Goal: Task Accomplishment & Management: Complete application form

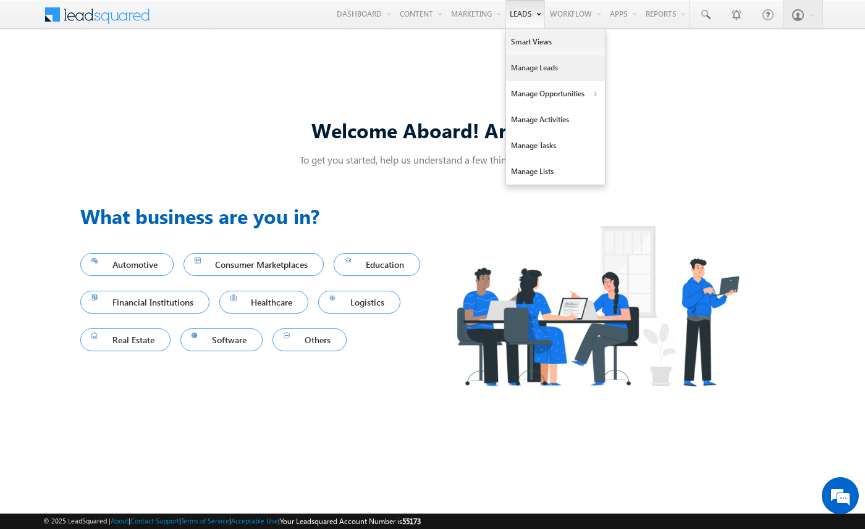
click at [524, 62] on link "Manage Leads" at bounding box center [555, 68] width 99 height 26
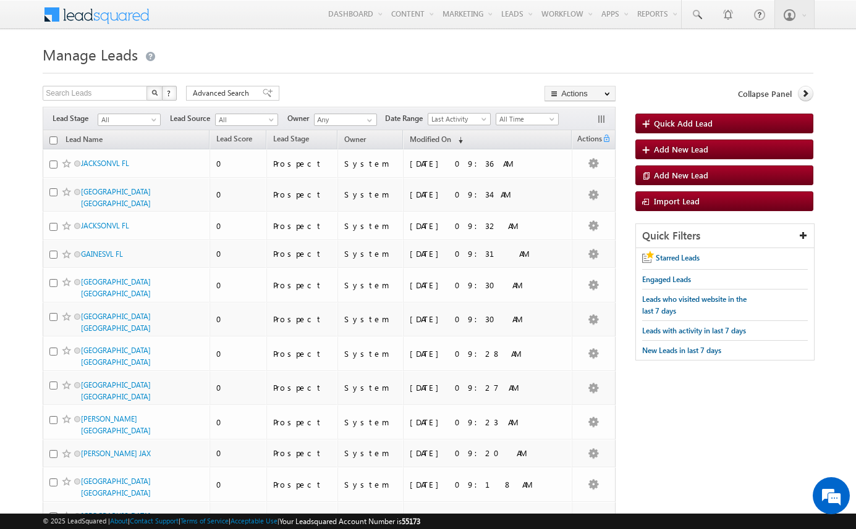
click at [20, 219] on body "Menu Arsenal 3 arsen alstu dios3 @stra tatec [DOMAIN_NAME]" at bounding box center [428, 494] width 856 height 988
click at [208, 61] on h1 "Manage Leads" at bounding box center [428, 53] width 770 height 24
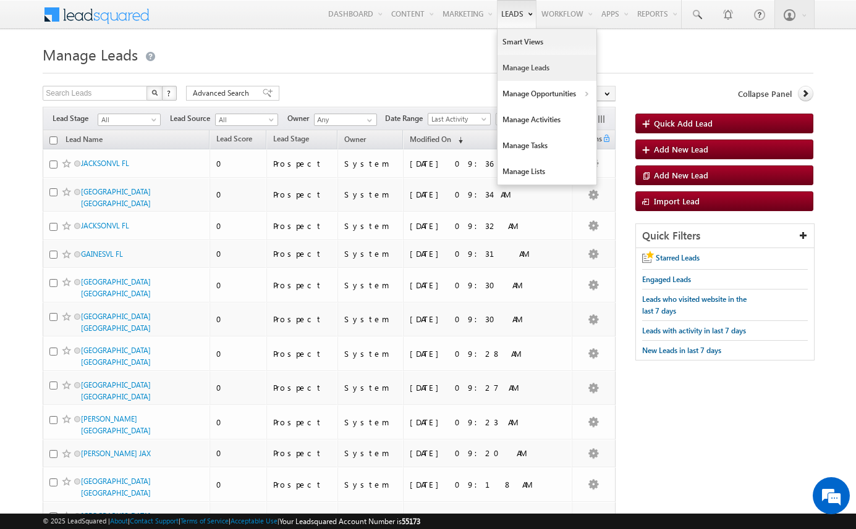
click at [521, 71] on link "Manage Leads" at bounding box center [546, 68] width 99 height 26
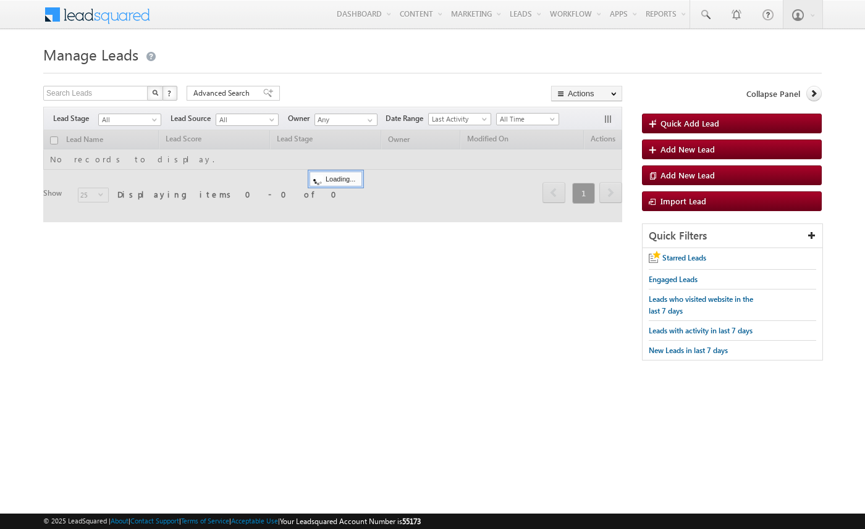
click at [520, 71] on div at bounding box center [432, 69] width 778 height 8
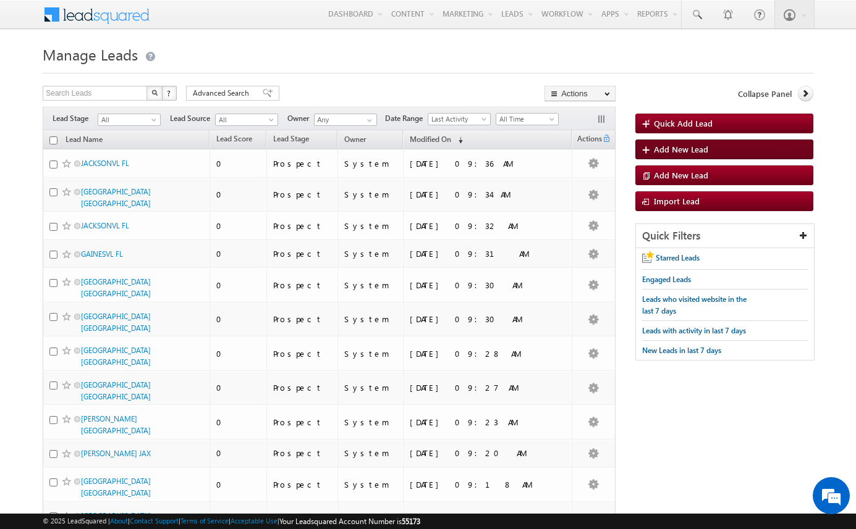
click at [678, 153] on span "Add New Lead" at bounding box center [681, 149] width 54 height 11
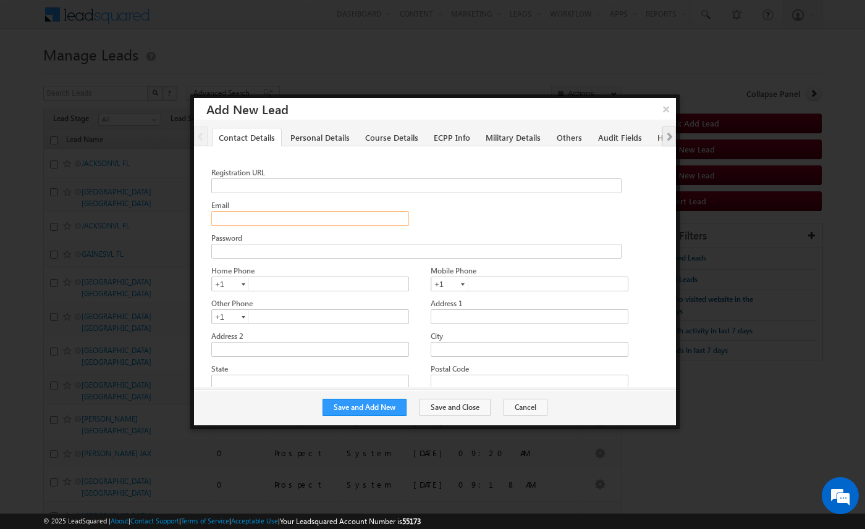
click at [303, 213] on input "Email" at bounding box center [310, 218] width 198 height 15
paste input "[EMAIL_ADDRESS][DOMAIN_NAME]"
type input "[EMAIL_ADDRESS][DOMAIN_NAME]"
click at [397, 409] on button "Save and Add New" at bounding box center [364, 407] width 84 height 17
click at [258, 217] on input "Email" at bounding box center [310, 218] width 198 height 15
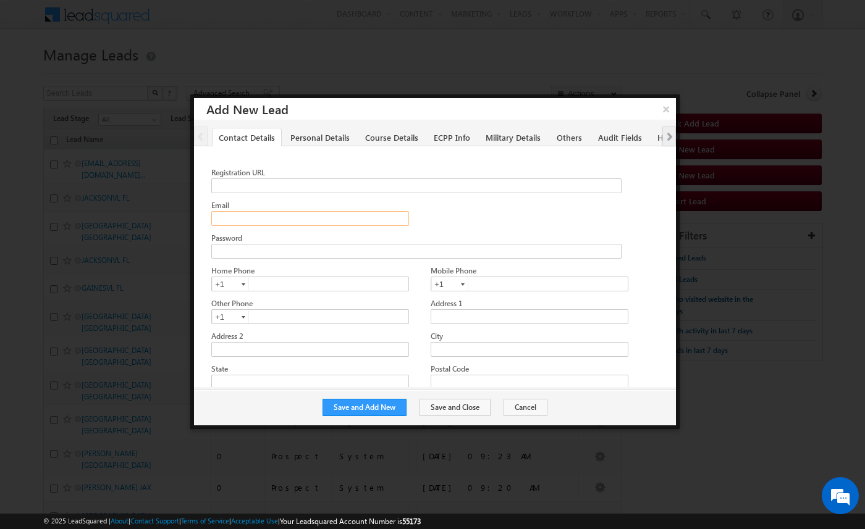
paste input "amartha+test91225dalaimt@arsenalstudios.com"
type input "amartha+test91225dalaimt@arsenalstudios.com"
click at [350, 408] on button "Save and Add New" at bounding box center [364, 407] width 84 height 17
click at [269, 220] on input "Email" at bounding box center [310, 218] width 198 height 15
paste input "[EMAIL_ADDRESS][DOMAIN_NAME]"
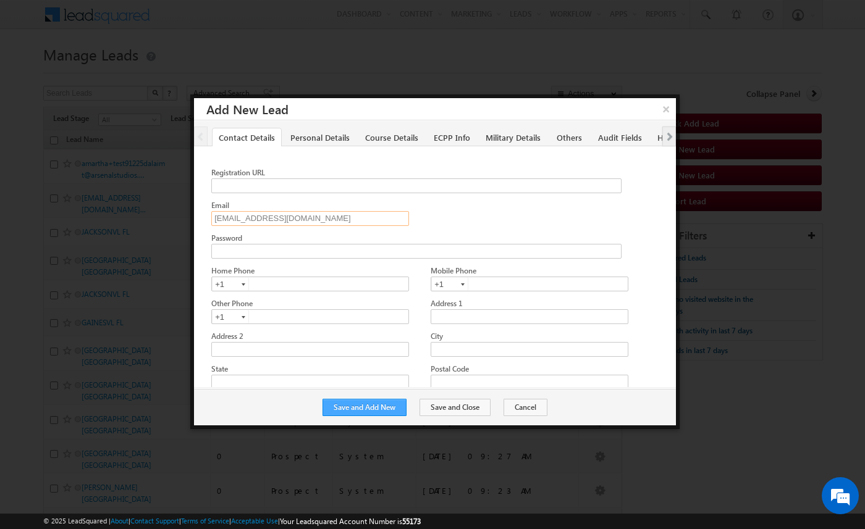
type input "[EMAIL_ADDRESS][DOMAIN_NAME]"
click at [371, 408] on button "Save and Add New" at bounding box center [364, 407] width 84 height 17
click at [305, 222] on input "Email" at bounding box center [310, 218] width 198 height 15
paste input "amartha+test91225dalaaswi2@arsenalstudios.com"
type input "[EMAIL_ADDRESS][DOMAIN_NAME]"
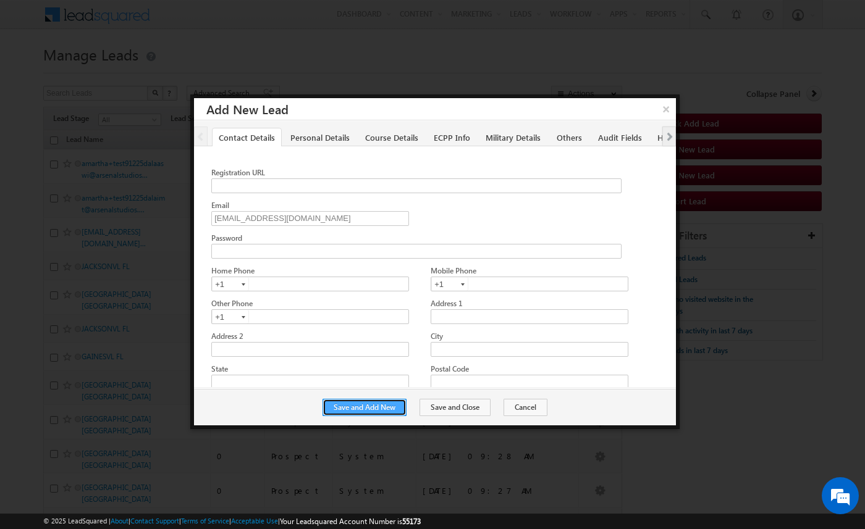
click at [364, 402] on button "Save and Add New" at bounding box center [364, 407] width 84 height 17
click at [252, 214] on input "Email" at bounding box center [310, 218] width 198 height 15
paste input "amartha+test91225houaaswi@arsenalstudios.com"
type input "amartha+test91225houaaswi@arsenalstudios.com"
click at [365, 409] on button "Save and Add New" at bounding box center [364, 407] width 84 height 17
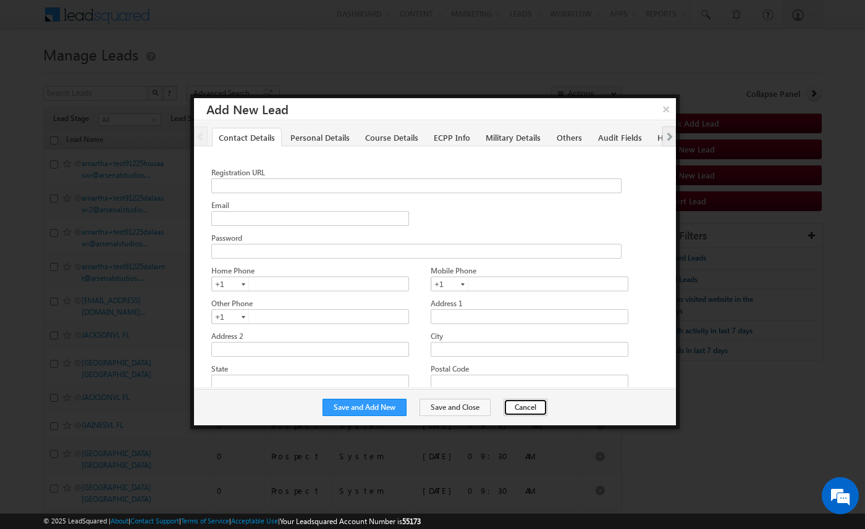
click at [517, 407] on button "Cancel" at bounding box center [525, 407] width 44 height 17
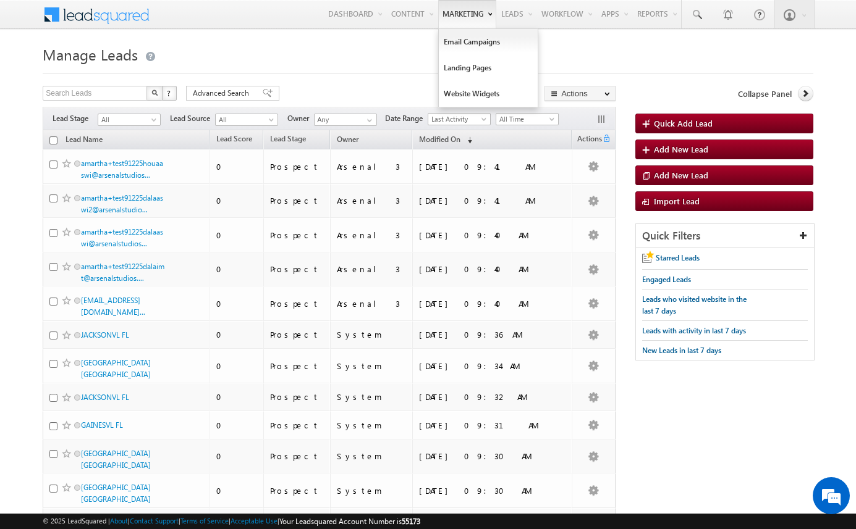
drag, startPoint x: 127, startPoint y: 303, endPoint x: 484, endPoint y: 2, distance: 467.8
click at [0, 0] on body "Menu Arsenal 3 arsen alstu dios3 @stra tatec [DOMAIN_NAME]" at bounding box center [428, 509] width 856 height 1019
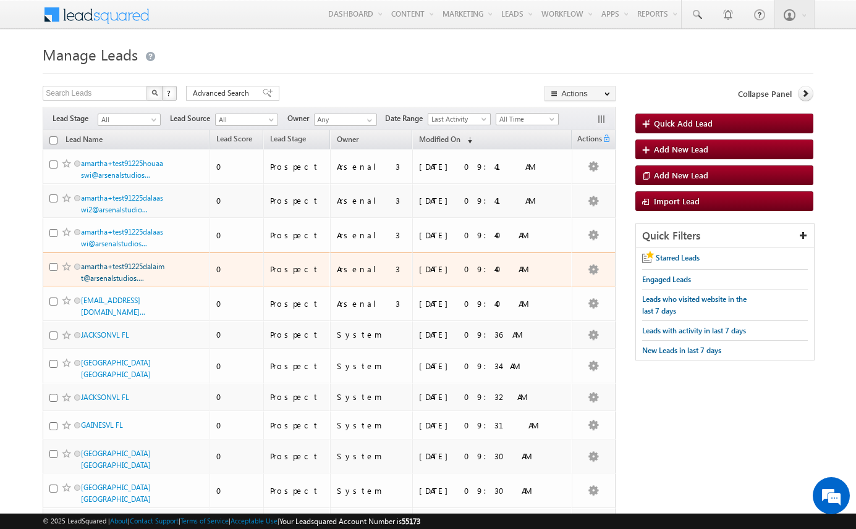
click at [125, 264] on link "amartha+test91225dalaimt@arsenalstudios...." at bounding box center [122, 272] width 83 height 21
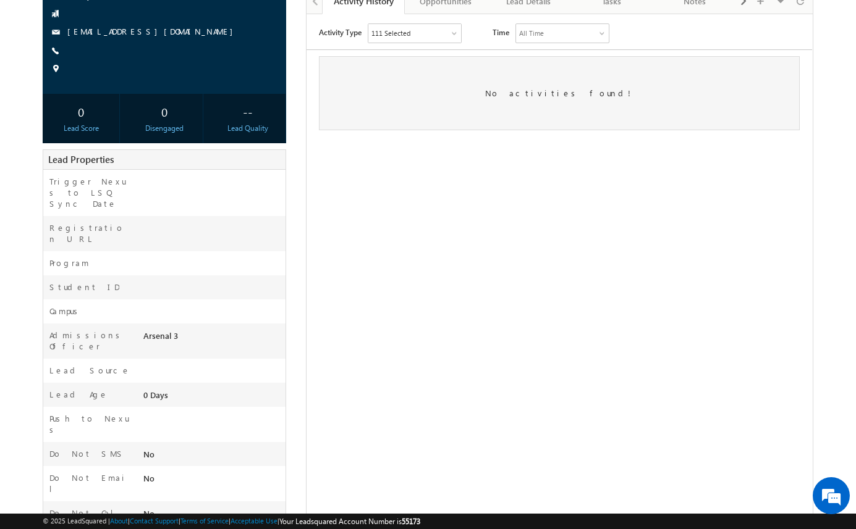
scroll to position [140, 0]
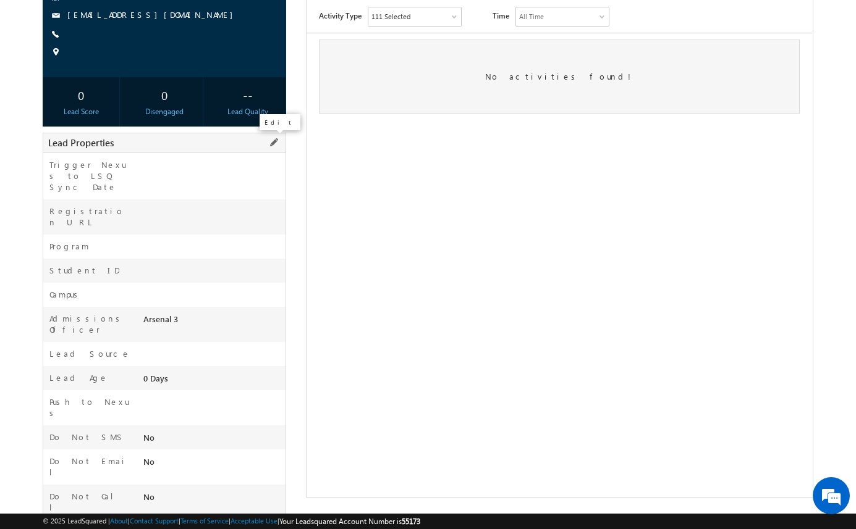
click at [276, 140] on span at bounding box center [274, 143] width 14 height 14
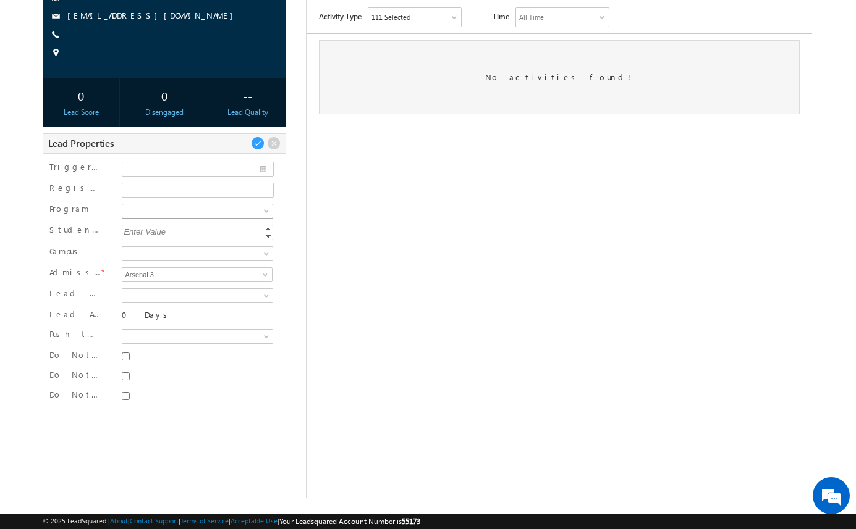
click at [238, 213] on span at bounding box center [195, 211] width 147 height 11
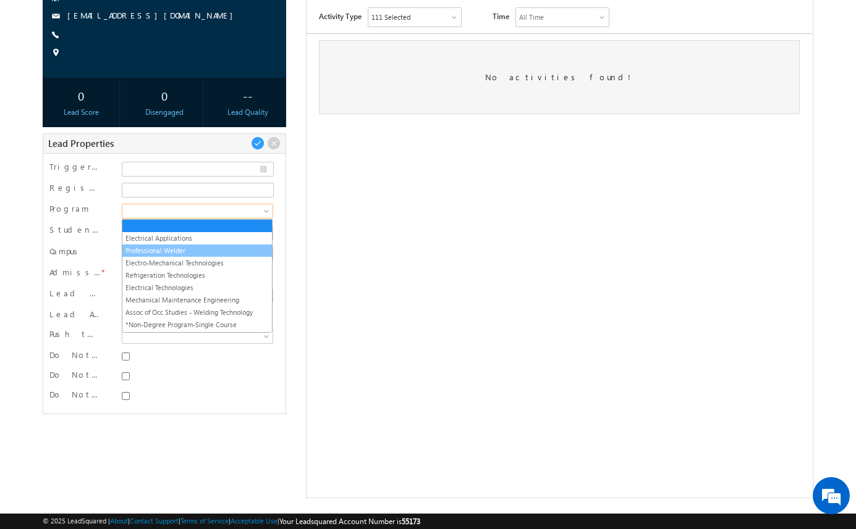
click at [237, 250] on link "Professional Welder" at bounding box center [196, 250] width 149 height 11
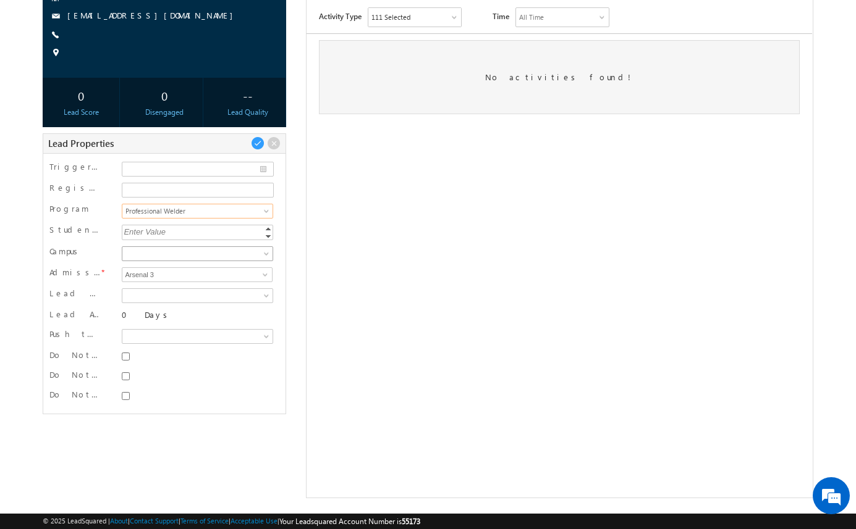
click at [235, 247] on link at bounding box center [197, 253] width 151 height 15
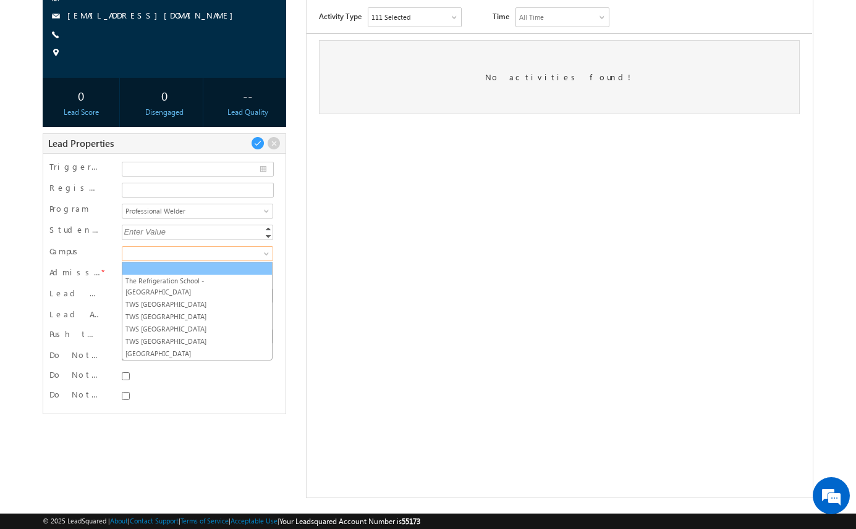
scroll to position [0, 0]
click at [230, 299] on link "TWS [GEOGRAPHIC_DATA]" at bounding box center [196, 304] width 149 height 11
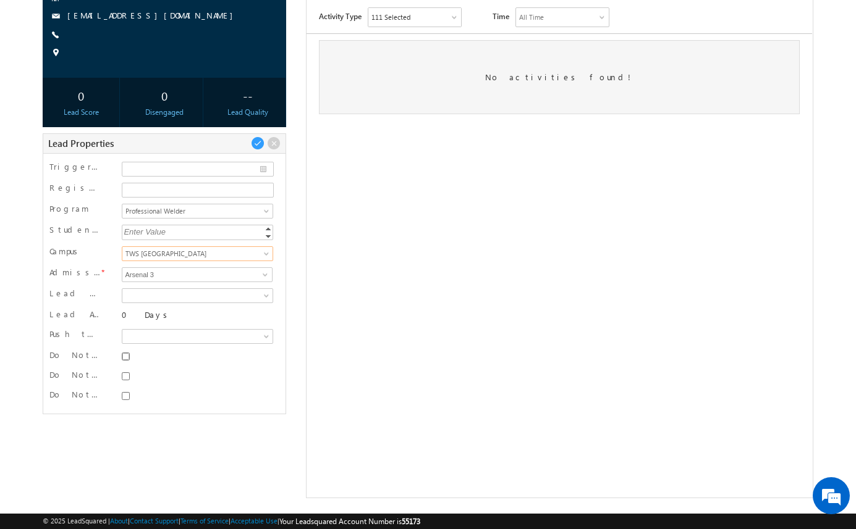
click at [126, 359] on input "Do Not SMS" at bounding box center [126, 357] width 8 height 8
checkbox input "true"
click at [125, 382] on div at bounding box center [197, 377] width 156 height 17
click at [125, 374] on input "Do Not Email" at bounding box center [126, 377] width 8 height 8
checkbox input "true"
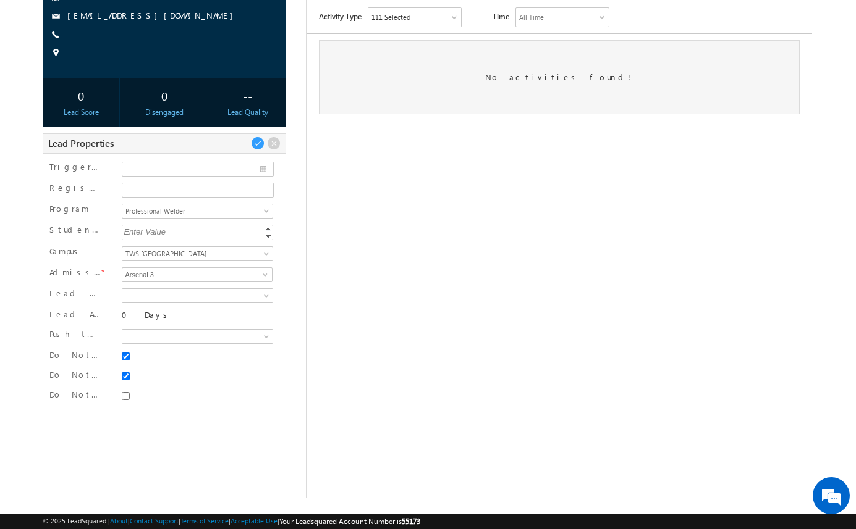
click at [126, 406] on div at bounding box center [197, 397] width 156 height 17
click at [125, 394] on input "Do Not Call" at bounding box center [126, 396] width 8 height 8
checkbox input "true"
click at [258, 139] on span at bounding box center [258, 144] width 14 height 14
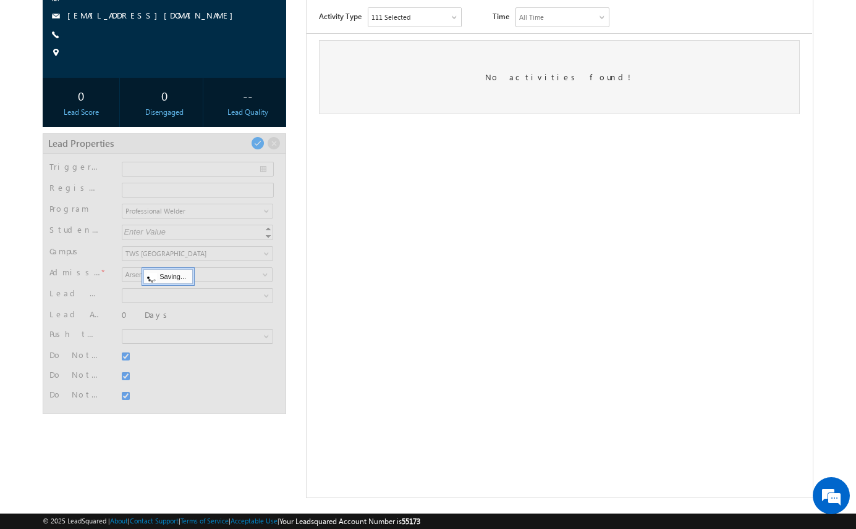
scroll to position [35, 0]
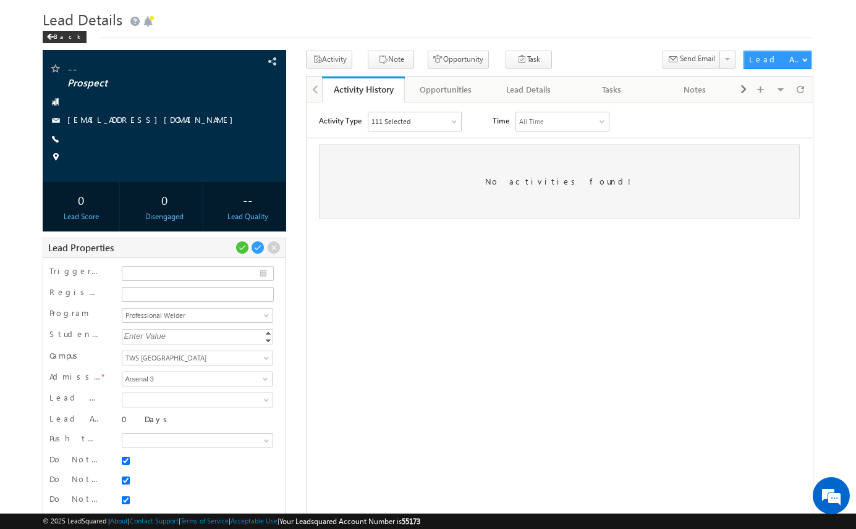
click at [290, 161] on div "-- Prospect" at bounding box center [428, 327] width 770 height 552
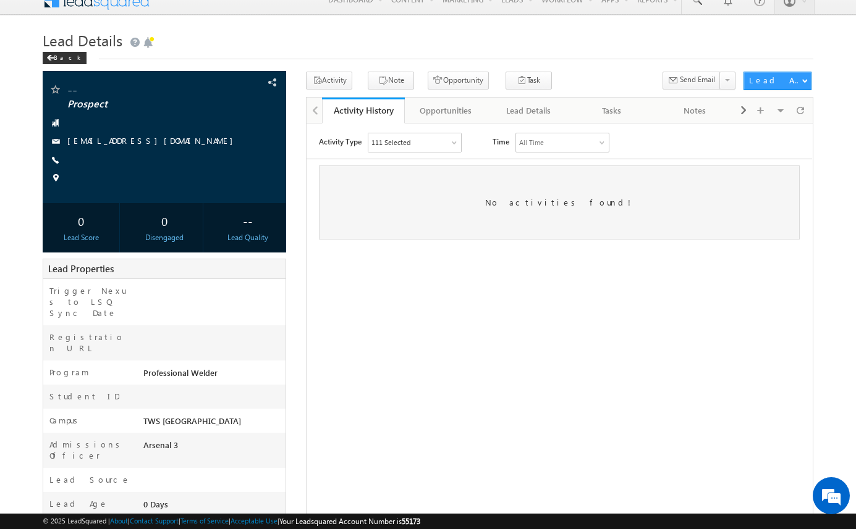
scroll to position [0, 0]
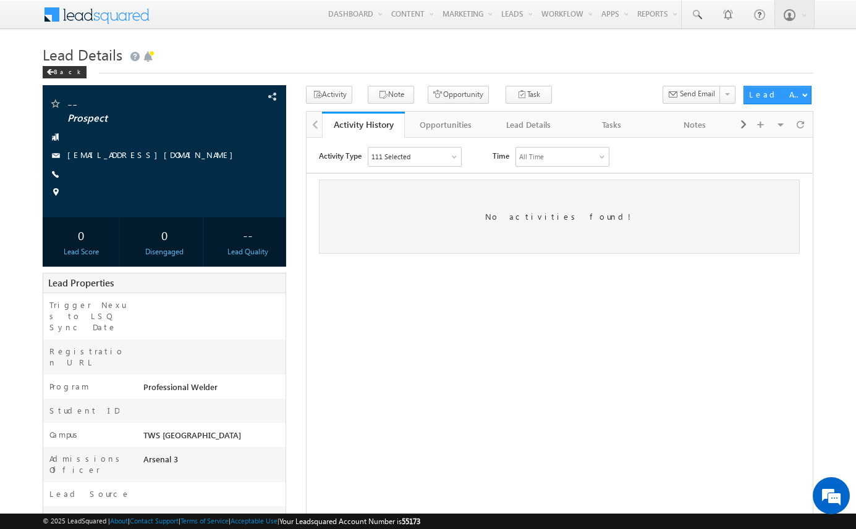
click at [291, 161] on div "-- Prospect amartha+test91225twspw@arsenalstudios.com --" at bounding box center [428, 376] width 770 height 581
click at [458, 120] on div "Opportunities" at bounding box center [446, 124] width 62 height 15
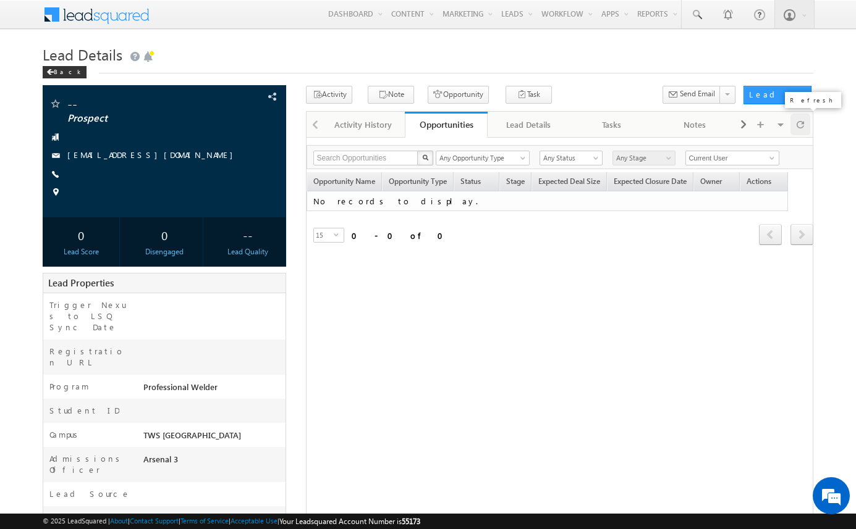
click at [796, 130] on span at bounding box center [799, 125] width 7 height 22
click at [449, 91] on button "Opportunity" at bounding box center [457, 95] width 61 height 18
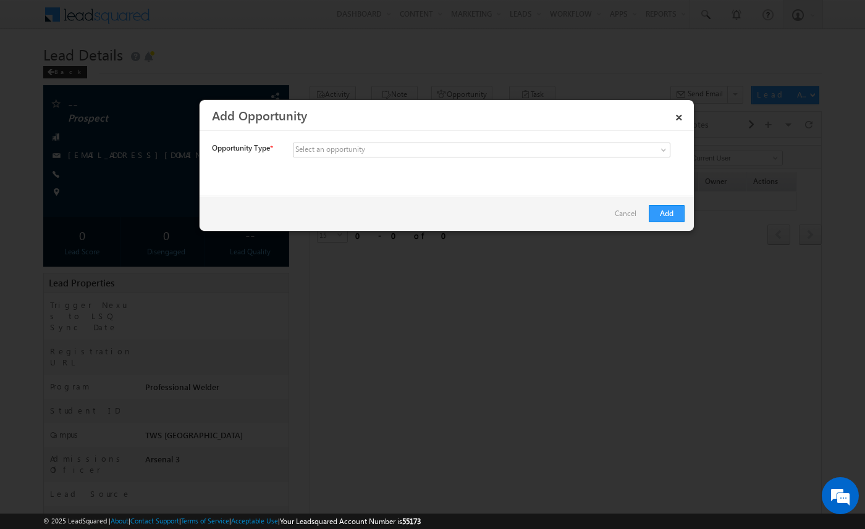
click at [364, 152] on div "Select an opportunity" at bounding box center [330, 149] width 70 height 11
click at [354, 151] on div "Select an opportunity" at bounding box center [330, 149] width 70 height 11
click at [392, 152] on span at bounding box center [389, 150] width 193 height 11
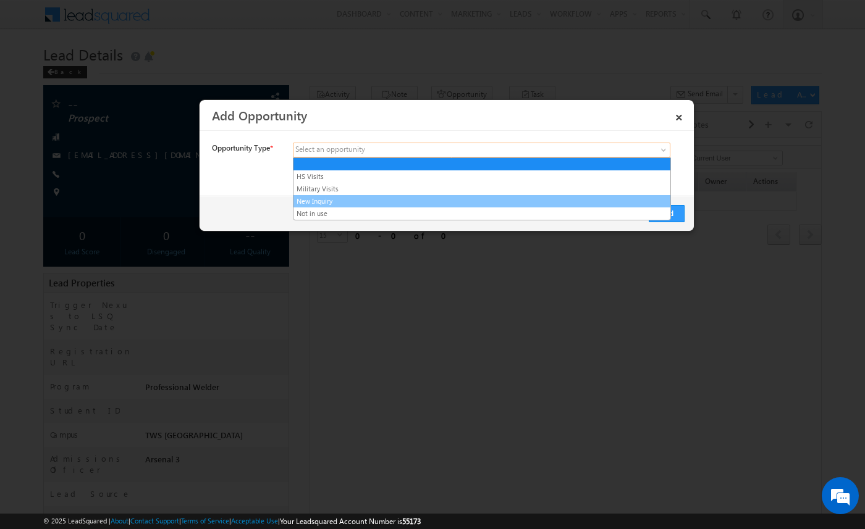
click at [381, 199] on link "New Inquiry" at bounding box center [481, 201] width 377 height 11
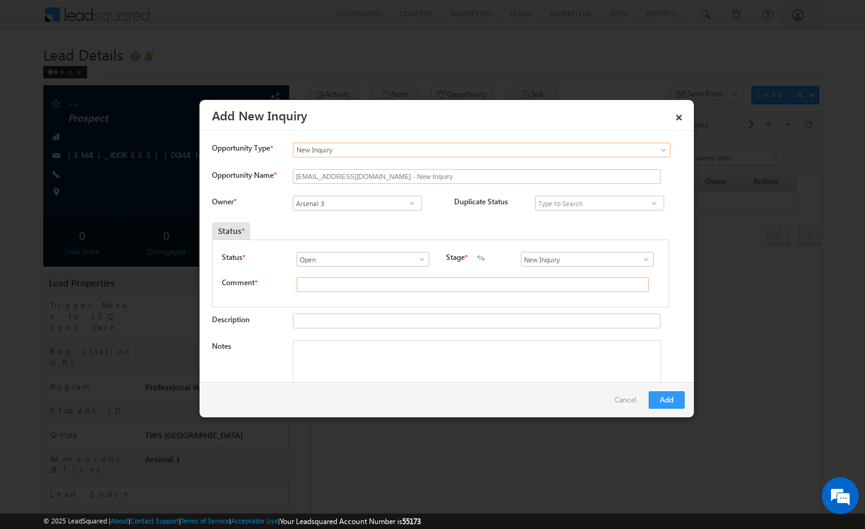
click at [329, 285] on input "text" at bounding box center [473, 284] width 352 height 15
type input "test"
click at [675, 395] on button "Add" at bounding box center [667, 400] width 36 height 17
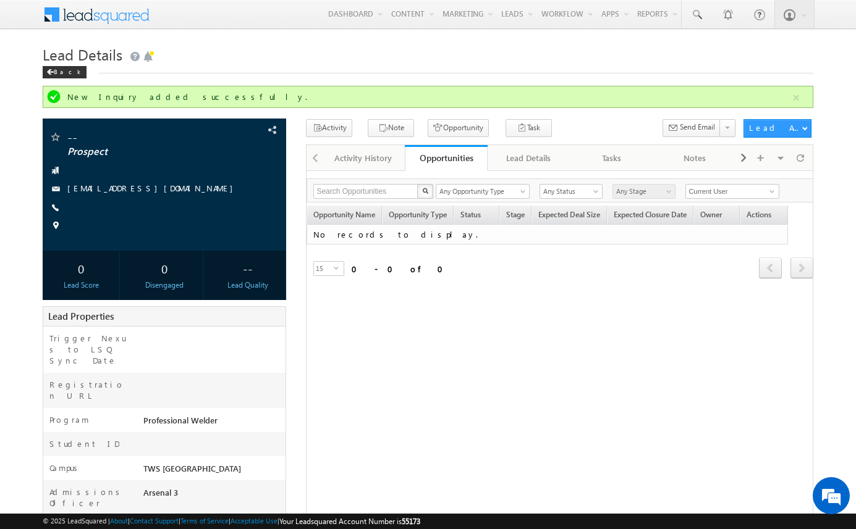
click at [545, 128] on div "Activity Note Opportunity Task Meeting 1.49 Follow Up Call SFS Follow Up Resche…" at bounding box center [521, 130] width 431 height 23
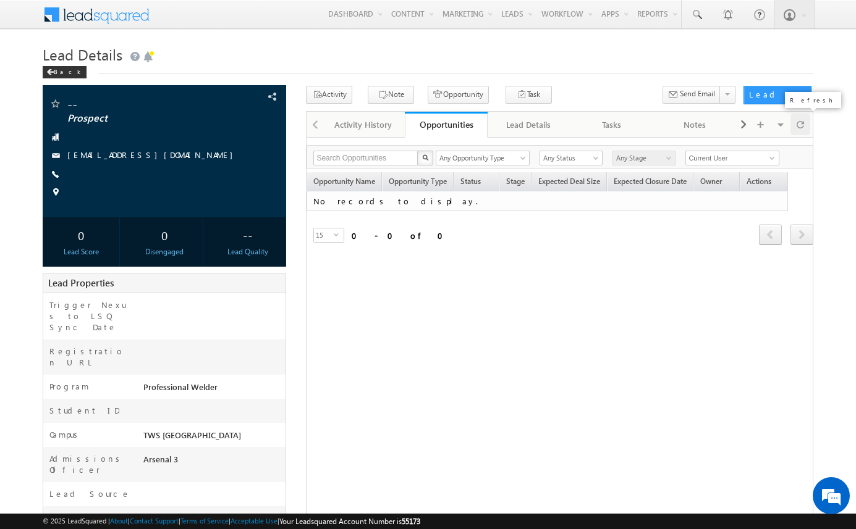
click at [800, 127] on span at bounding box center [799, 125] width 7 height 22
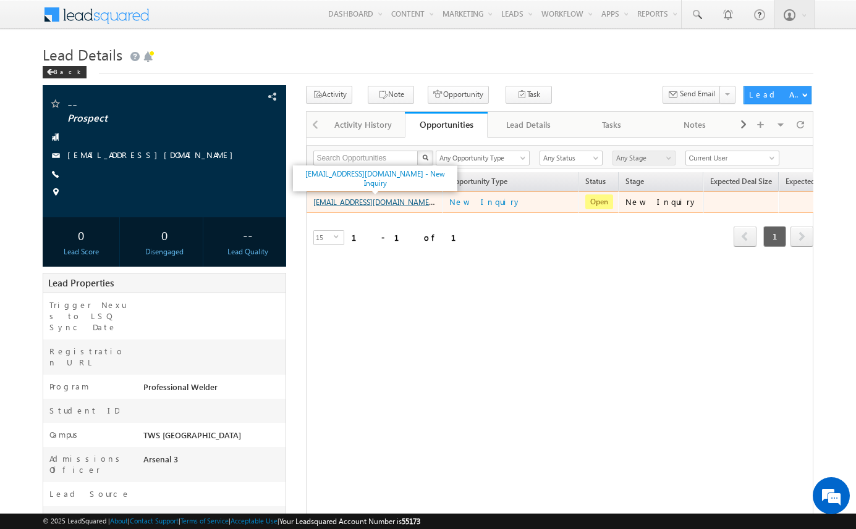
click at [408, 204] on link "amartha+test91225twspw@arsenalstudios.com - New Inquiry" at bounding box center [395, 201] width 164 height 11
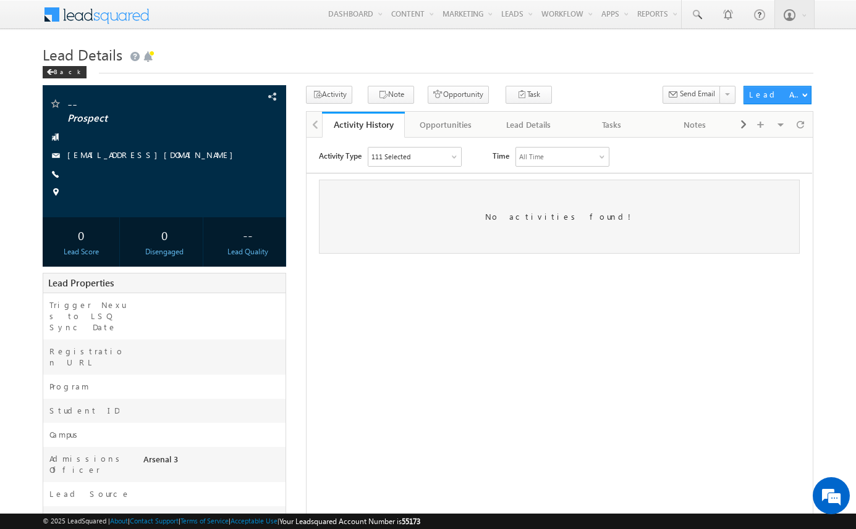
click at [291, 272] on div "-- Prospect" at bounding box center [428, 376] width 770 height 581
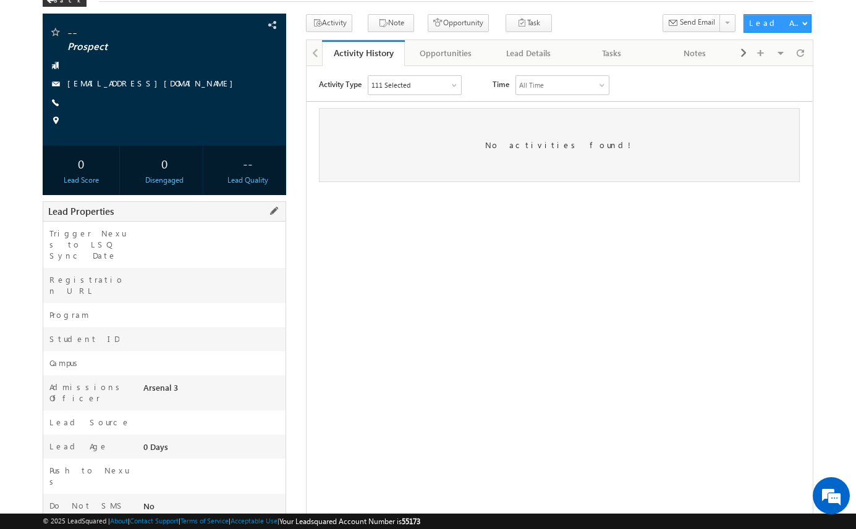
scroll to position [74, 0]
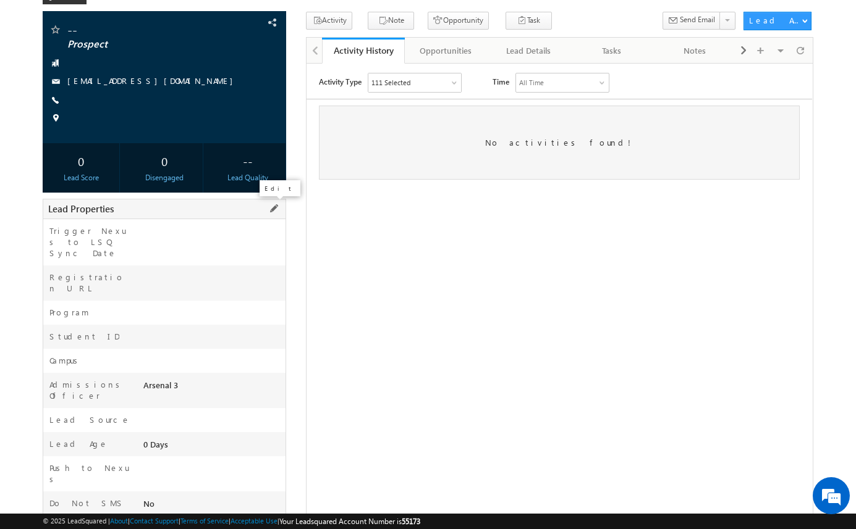
click at [274, 207] on span at bounding box center [274, 209] width 14 height 14
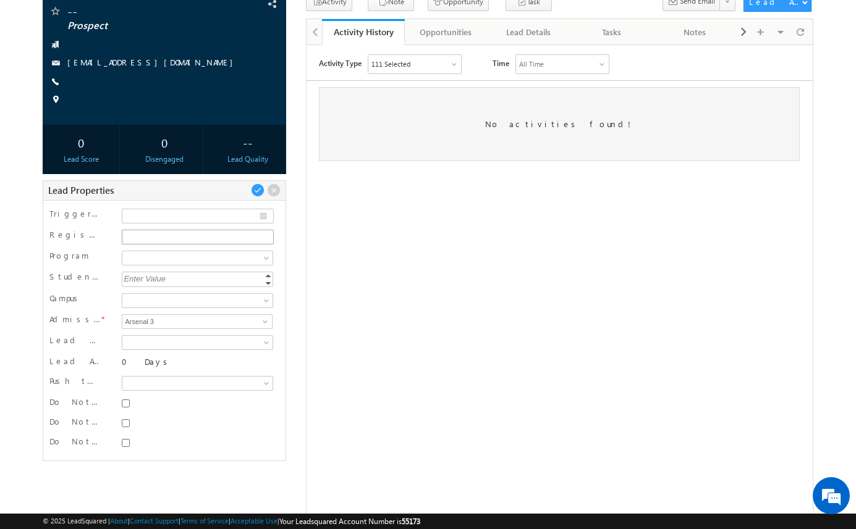
scroll to position [98, 0]
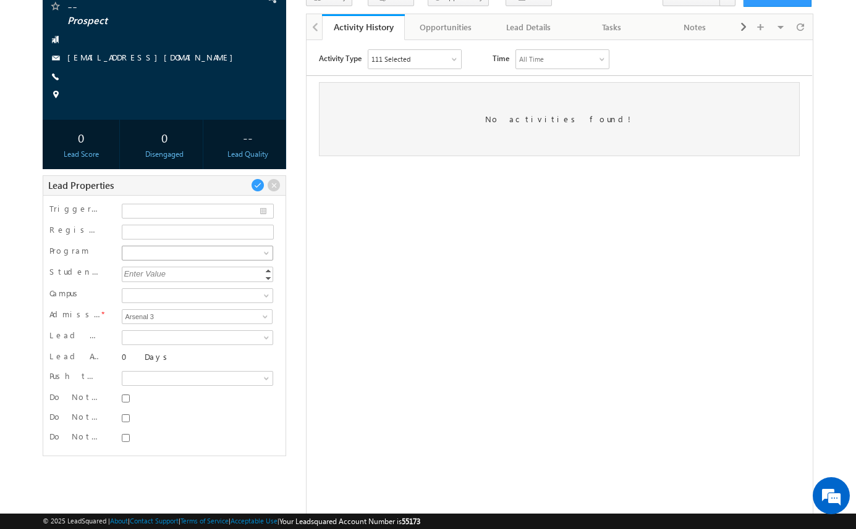
click at [248, 250] on span at bounding box center [195, 253] width 147 height 11
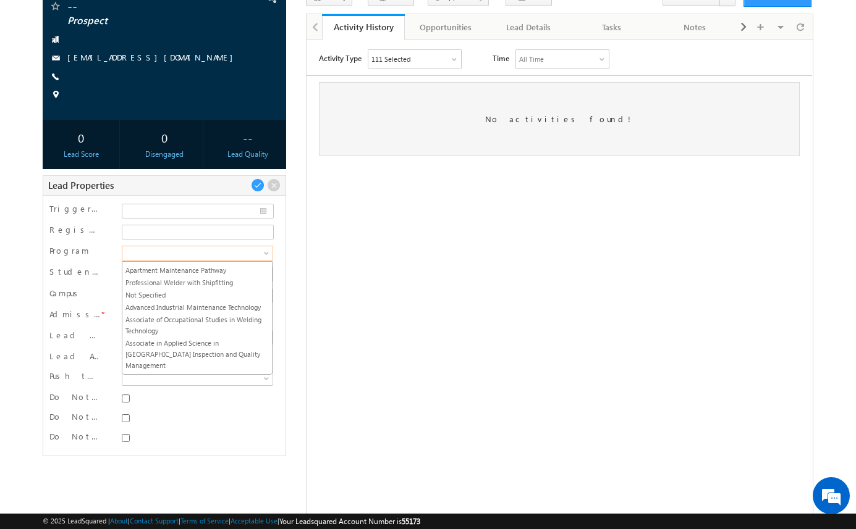
scroll to position [520, 0]
click at [227, 302] on link "Advanced Industrial Maintenance Technology" at bounding box center [196, 297] width 149 height 11
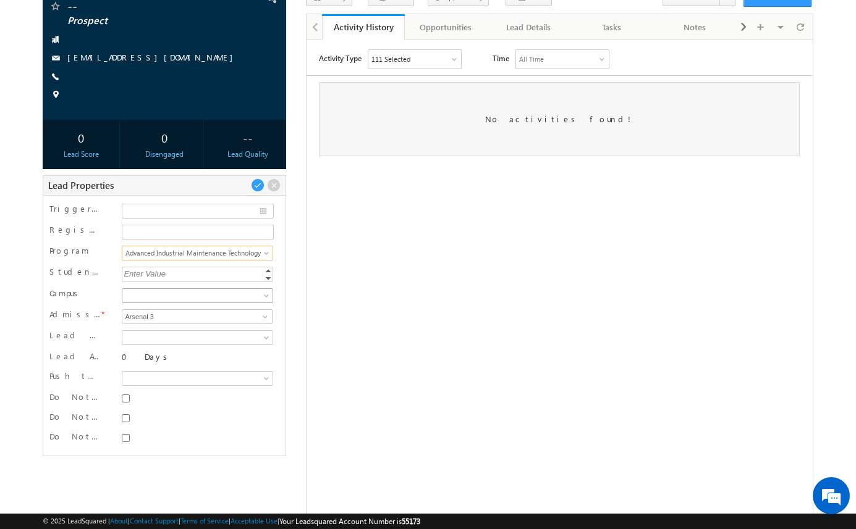
click at [245, 298] on span at bounding box center [195, 295] width 147 height 11
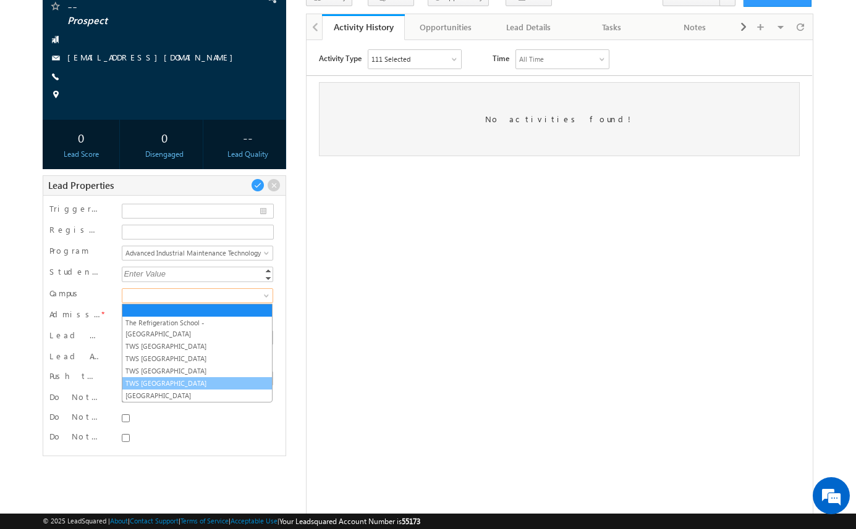
click at [236, 378] on link "TWS [GEOGRAPHIC_DATA]" at bounding box center [196, 383] width 149 height 11
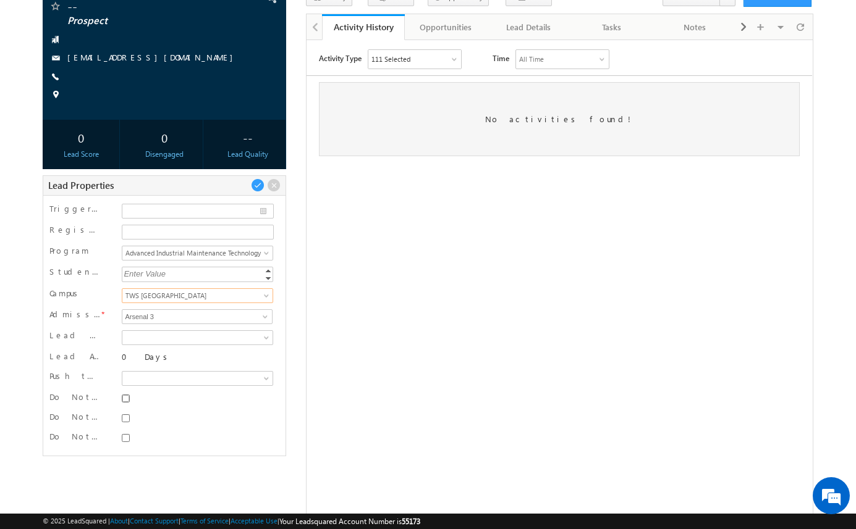
click at [125, 398] on input "Do Not SMS" at bounding box center [126, 399] width 8 height 8
checkbox input "true"
click at [128, 418] on input "Do Not Email" at bounding box center [126, 419] width 8 height 8
checkbox input "true"
click at [127, 440] on input "Do Not Call" at bounding box center [126, 438] width 8 height 8
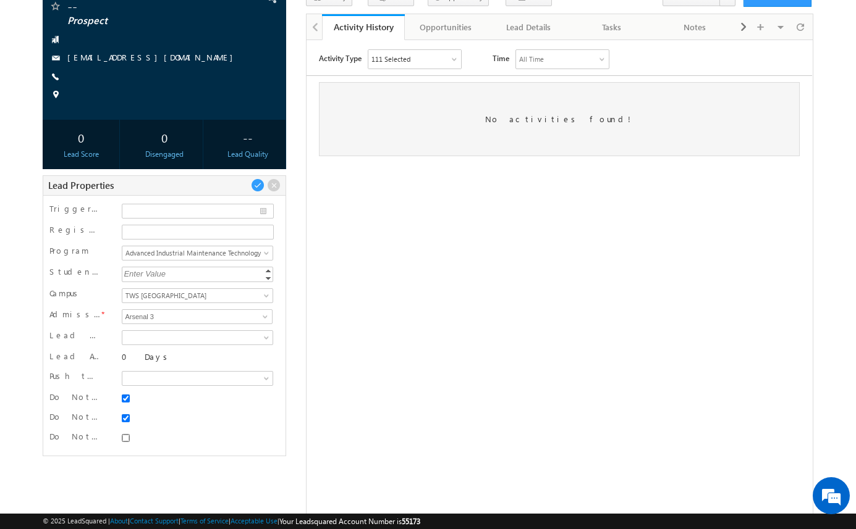
checkbox input "true"
click at [257, 188] on span at bounding box center [258, 186] width 14 height 14
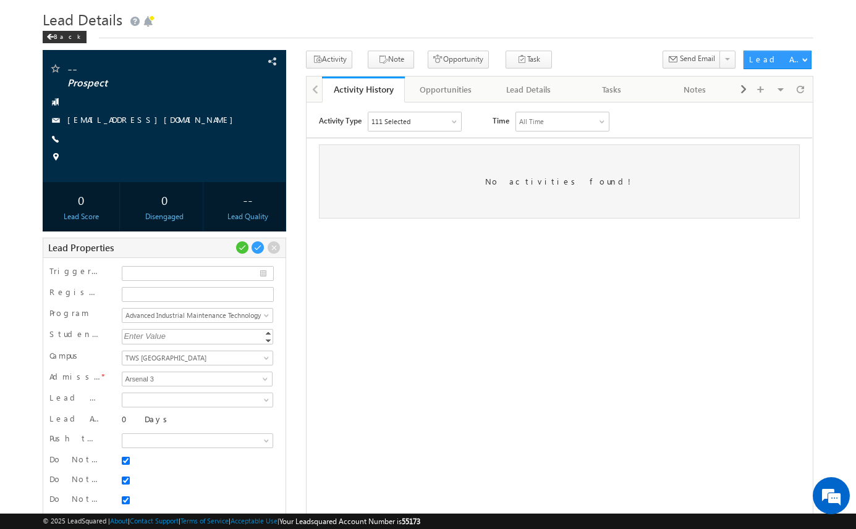
click at [293, 183] on div "-- Prospect" at bounding box center [428, 327] width 770 height 552
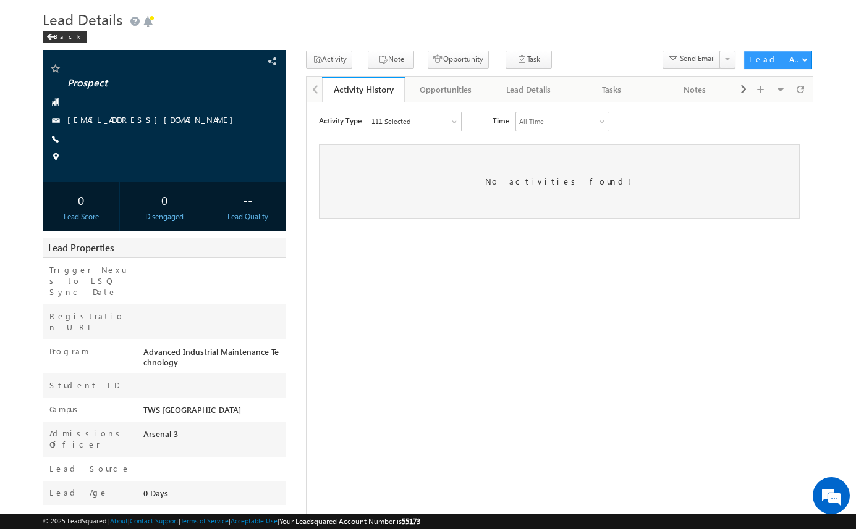
click at [293, 183] on div "-- Prospect amartha+test91225dalaimt@arsenalstudios.com --" at bounding box center [428, 346] width 770 height 591
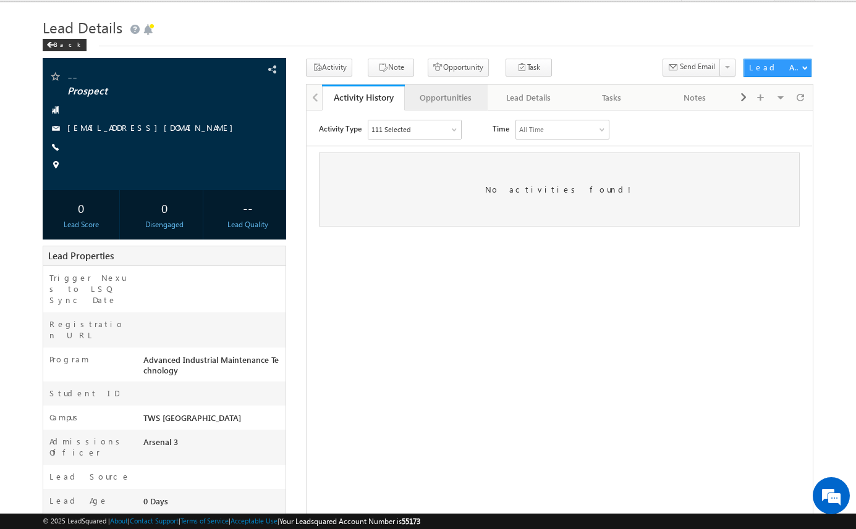
scroll to position [0, 0]
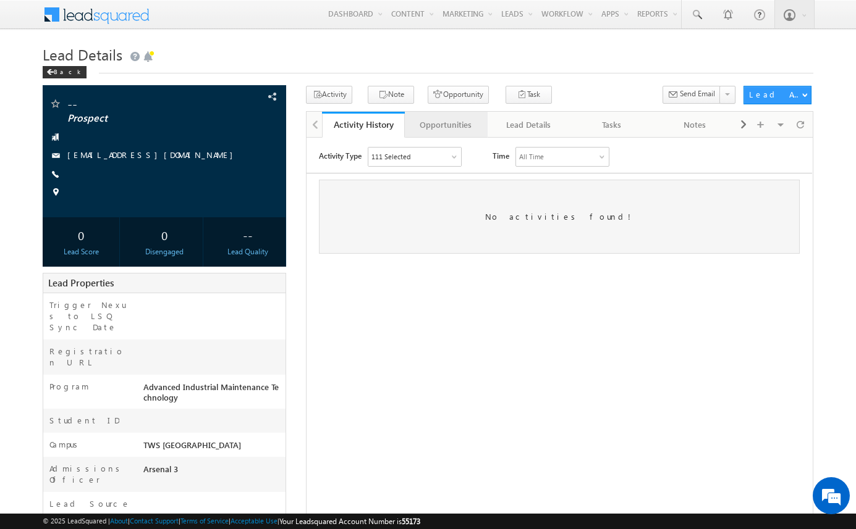
click at [460, 124] on div "Opportunities" at bounding box center [446, 124] width 62 height 15
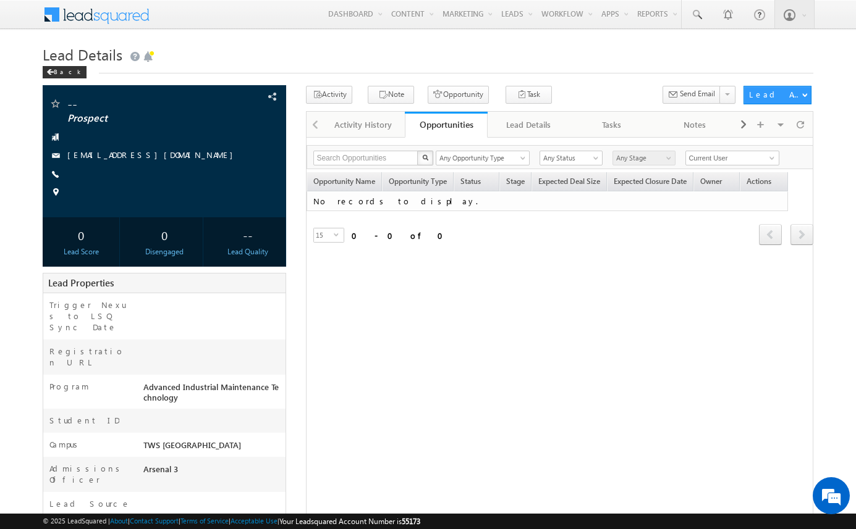
click at [821, 148] on body "Menu Arsenal 3 arsen alstu dios3 @stra tatec h.com" at bounding box center [428, 338] width 856 height 677
click at [453, 96] on button "Opportunity" at bounding box center [457, 95] width 61 height 18
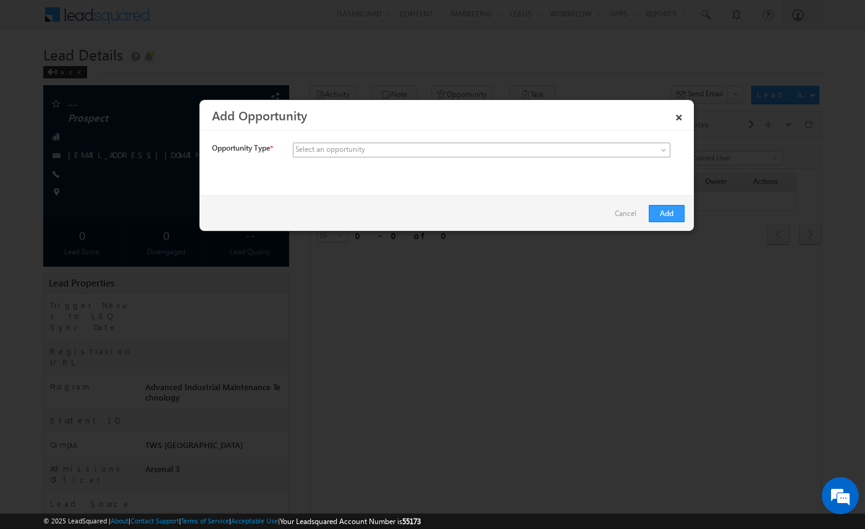
click at [411, 148] on span at bounding box center [389, 150] width 193 height 11
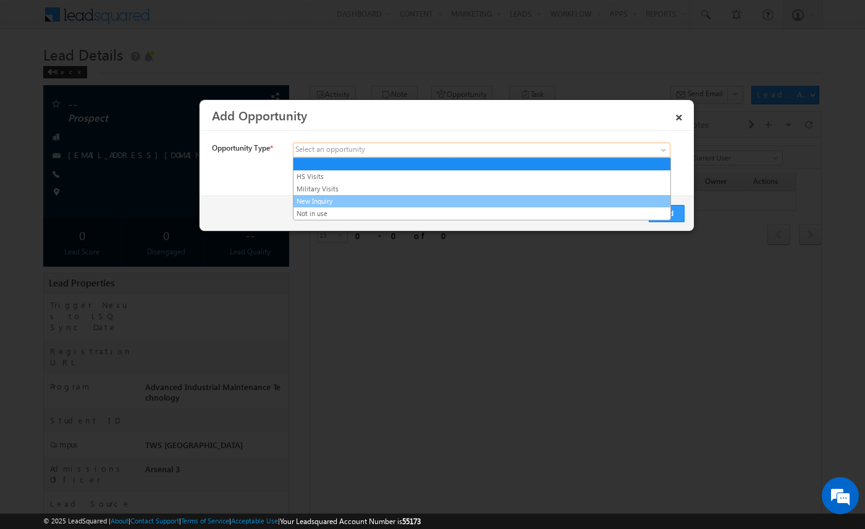
click at [408, 201] on link "New Inquiry" at bounding box center [481, 201] width 377 height 11
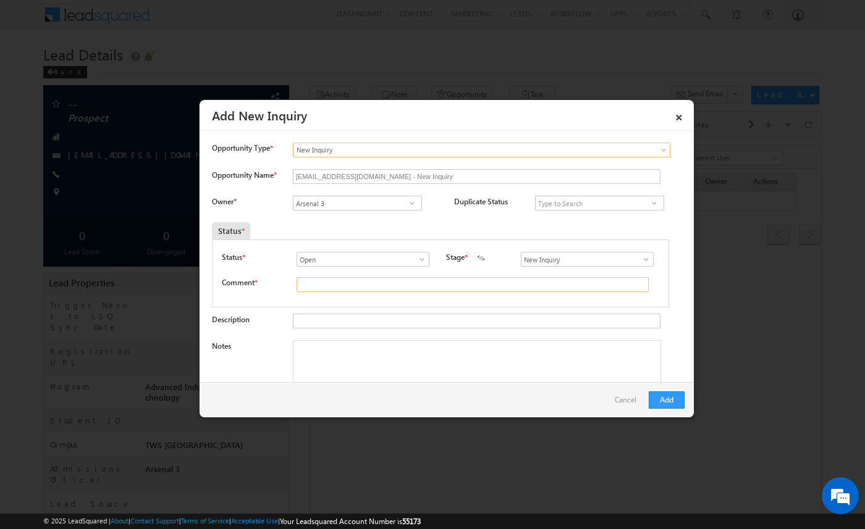
click at [331, 288] on input "text" at bounding box center [473, 284] width 352 height 15
type input "test"
click at [672, 399] on button "Add" at bounding box center [667, 400] width 36 height 17
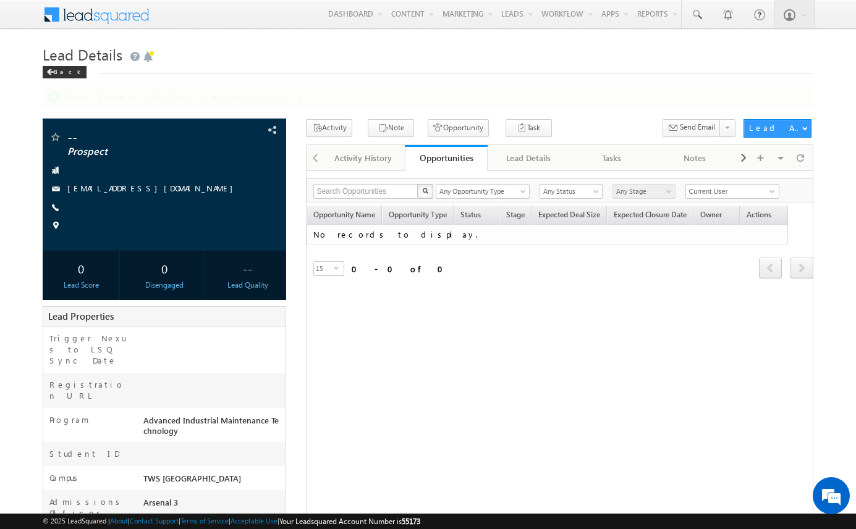
click at [421, 265] on div "Opportunity Name Opportunity Type Status Stage Expected Deal Size Expected Clos…" at bounding box center [559, 260] width 506 height 109
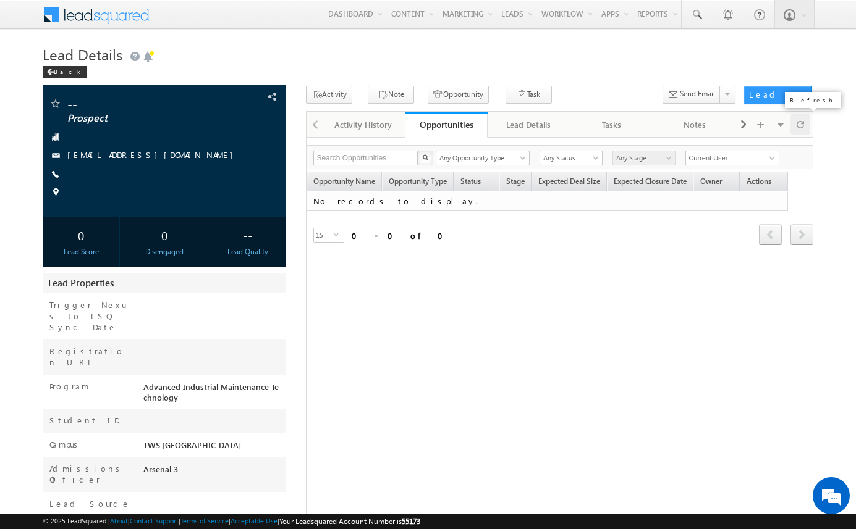
click at [801, 129] on span at bounding box center [799, 125] width 7 height 22
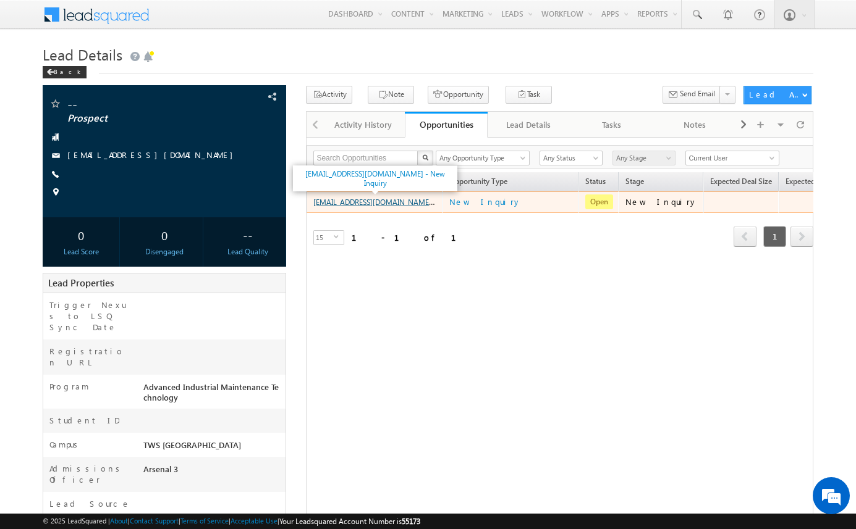
click at [387, 201] on link "amartha+test91225dalaimt@arsenalstudios.com - New Inquiry" at bounding box center [395, 201] width 164 height 11
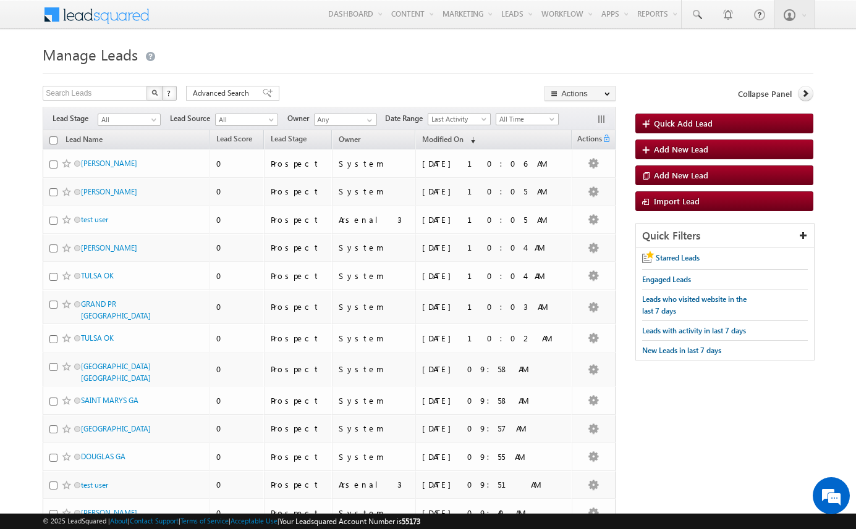
click at [19, 218] on body "Menu Arsenal 3 arsen alstu dios3 @stra tatec h.com" at bounding box center [428, 494] width 856 height 988
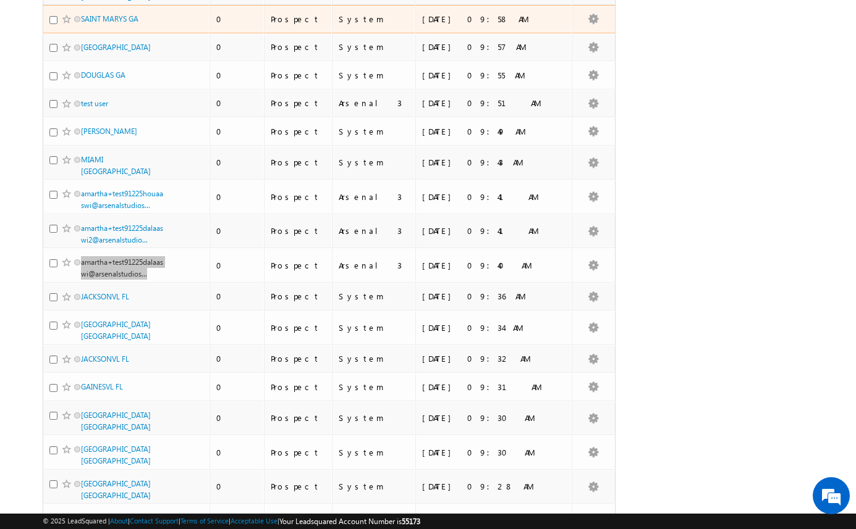
drag, startPoint x: 125, startPoint y: 242, endPoint x: 313, endPoint y: 11, distance: 298.1
click at [0, 0] on body "Menu Arsenal 3 arsen alstu dios3 @stra tatec h.com" at bounding box center [428, 112] width 856 height 988
drag, startPoint x: 126, startPoint y: 216, endPoint x: 518, endPoint y: 1, distance: 446.8
click at [0, 0] on body "Menu Arsenal 3 arsen alstu dios3 @stra tatec h.com" at bounding box center [428, 112] width 856 height 988
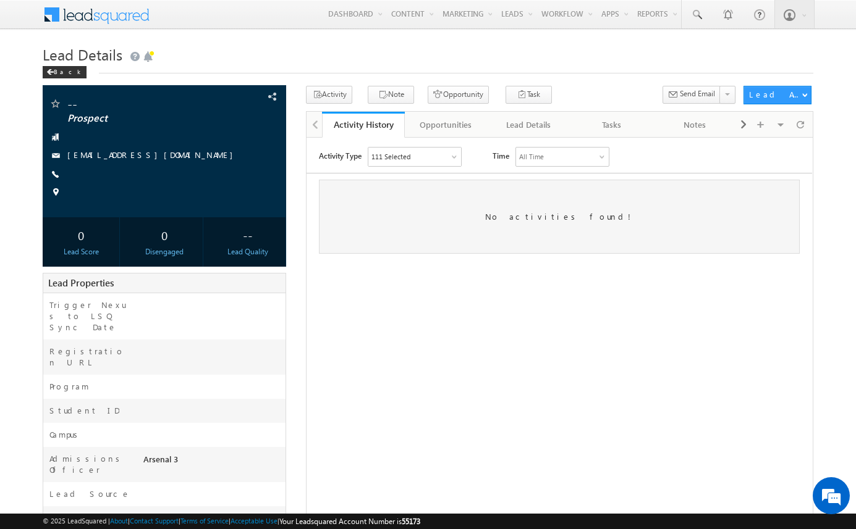
click at [298, 77] on div "Lead Details Back" at bounding box center [428, 63] width 770 height 44
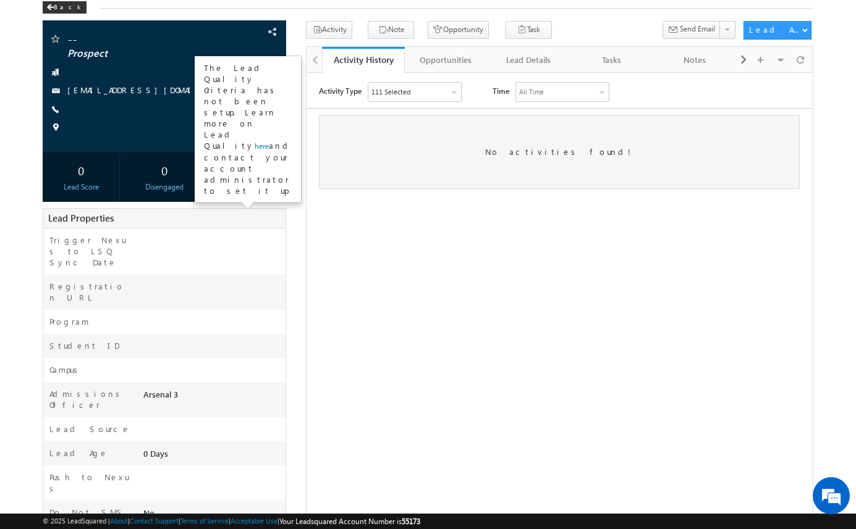
scroll to position [140, 0]
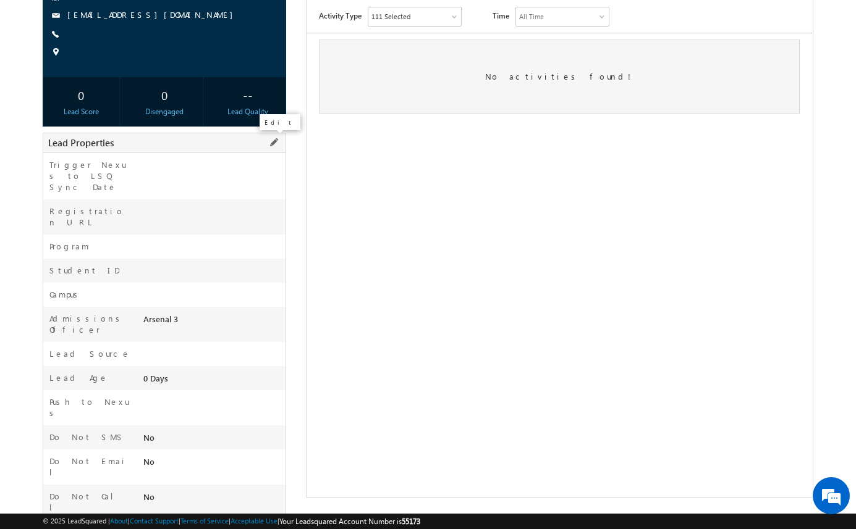
click at [276, 145] on span at bounding box center [274, 143] width 14 height 14
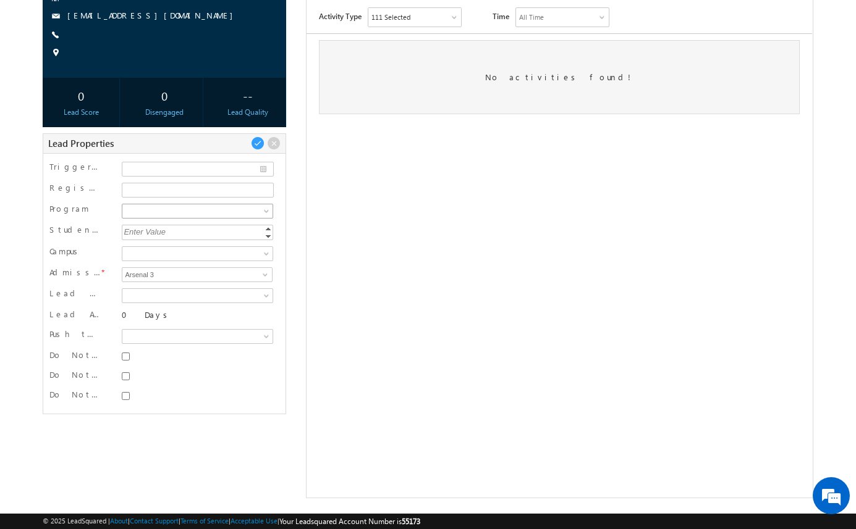
click at [263, 208] on span at bounding box center [195, 211] width 147 height 11
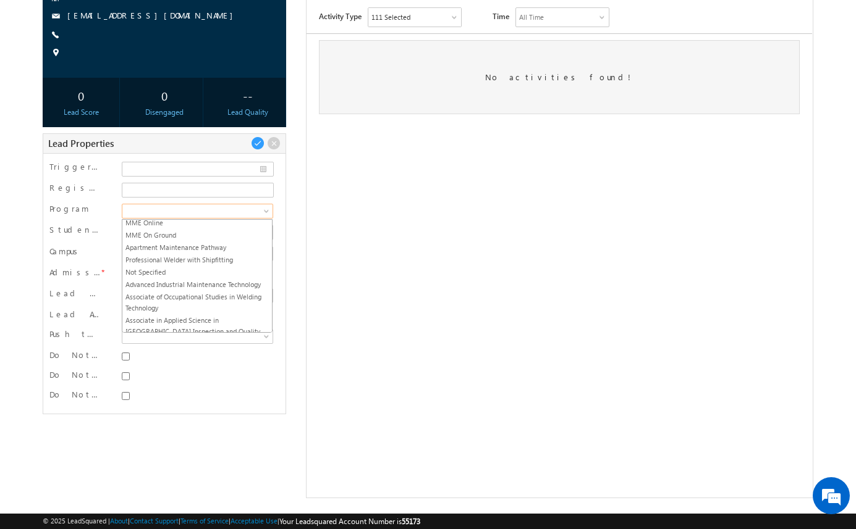
scroll to position [520, 0]
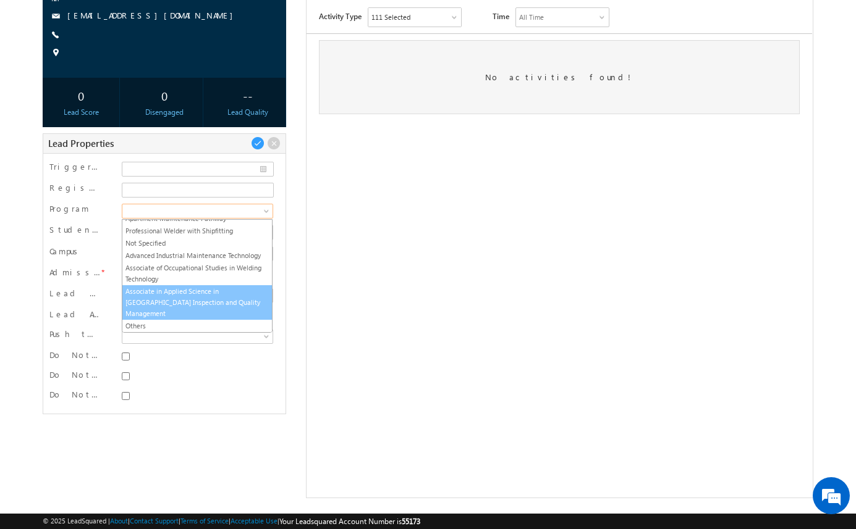
click at [236, 307] on link "Associate in Applied Science in [GEOGRAPHIC_DATA] Inspection and Quality Manage…" at bounding box center [196, 302] width 149 height 33
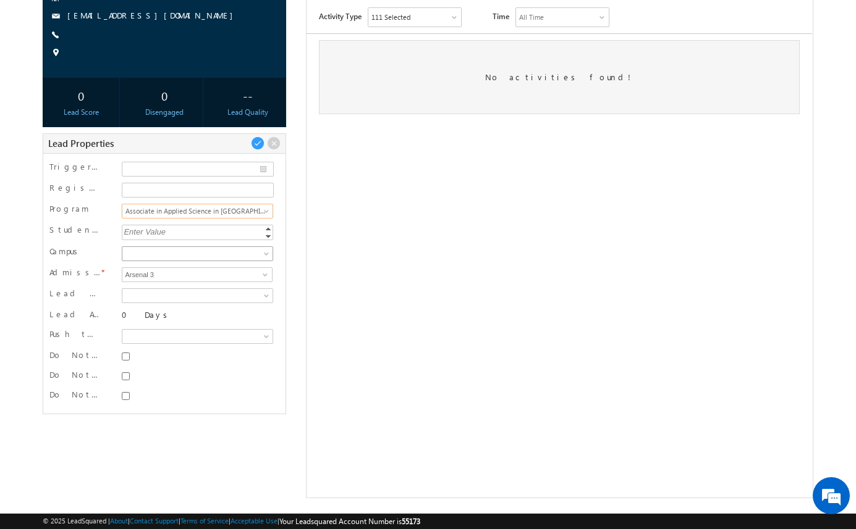
click at [234, 256] on span at bounding box center [195, 253] width 147 height 11
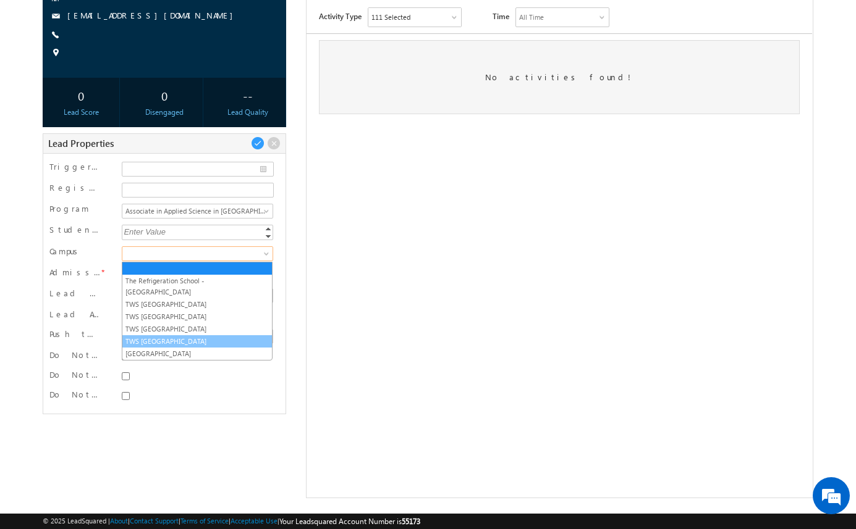
click at [226, 336] on link "TWS [GEOGRAPHIC_DATA]" at bounding box center [196, 341] width 149 height 11
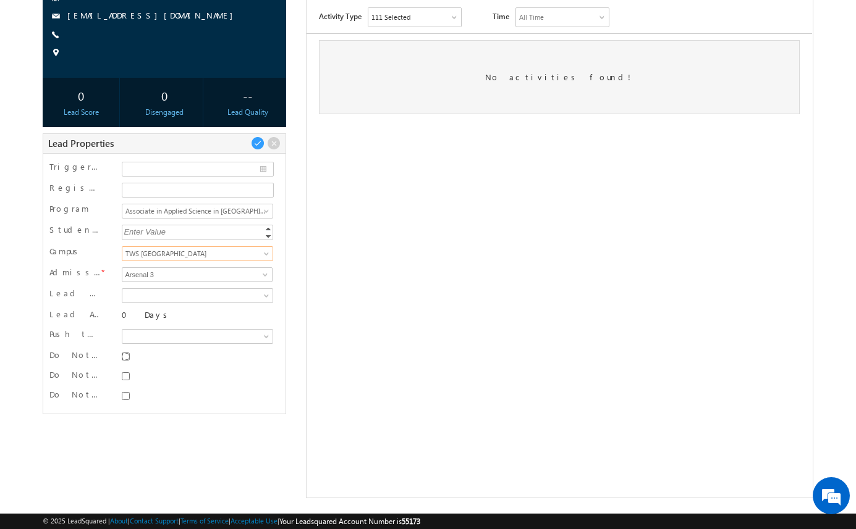
click at [125, 357] on input "Do Not SMS" at bounding box center [126, 357] width 8 height 8
checkbox input "true"
click at [125, 374] on input "Do Not Email" at bounding box center [126, 377] width 8 height 8
checkbox input "true"
click at [128, 395] on input "Do Not Call" at bounding box center [126, 396] width 8 height 8
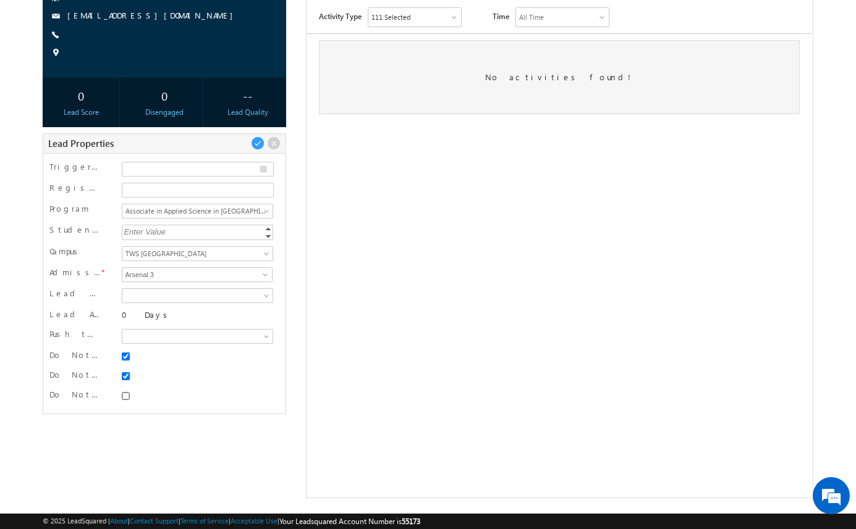
checkbox input "true"
click at [158, 431] on div "-- Prospect" at bounding box center [428, 222] width 770 height 552
click at [259, 142] on span at bounding box center [258, 144] width 14 height 14
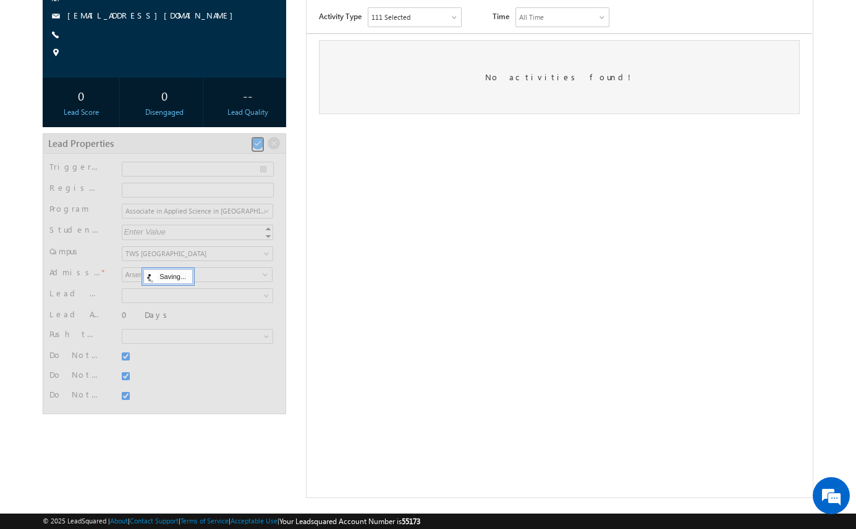
scroll to position [35, 0]
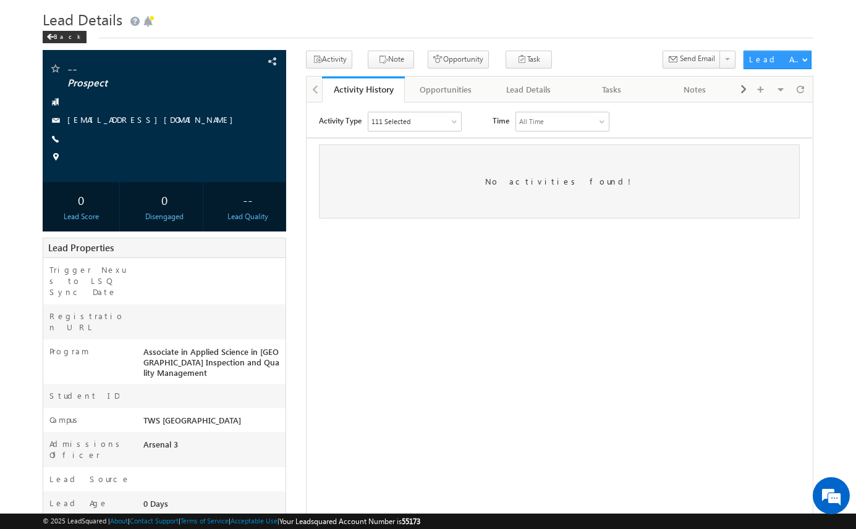
click at [298, 132] on div "-- Prospect amartha+test91225dalaaswi@arsenalstudios.com" at bounding box center [428, 352] width 770 height 602
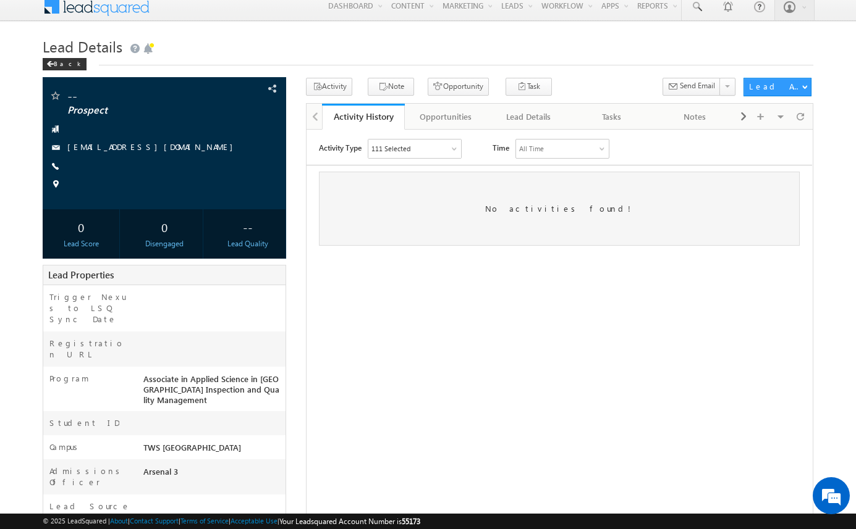
scroll to position [0, 0]
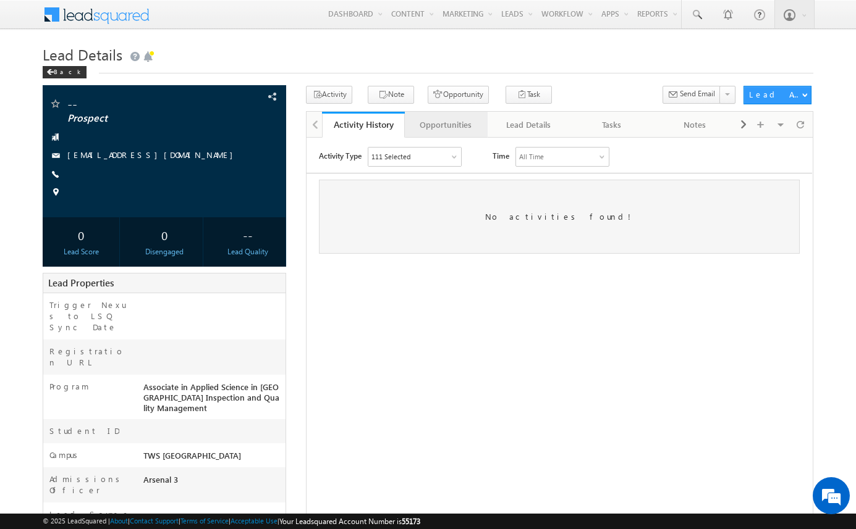
click at [473, 122] on div "Opportunities" at bounding box center [446, 124] width 62 height 15
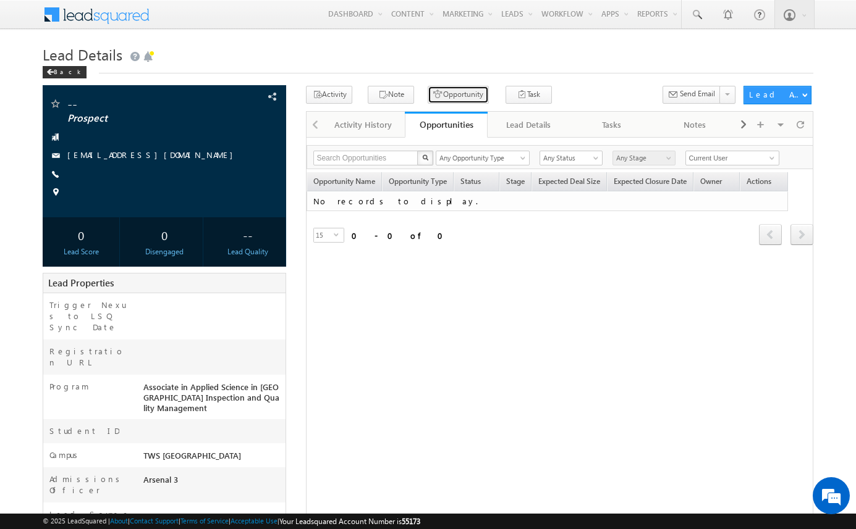
click at [457, 96] on button "Opportunity" at bounding box center [457, 95] width 61 height 18
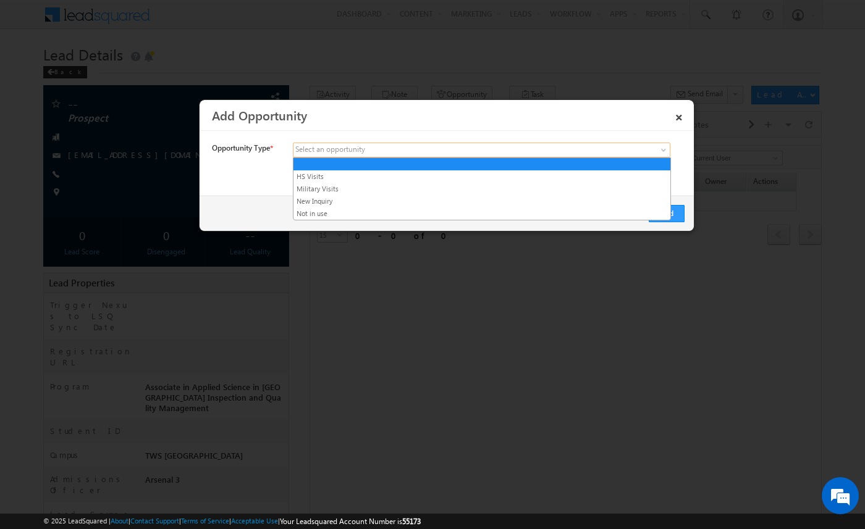
click at [404, 154] on span at bounding box center [389, 150] width 193 height 11
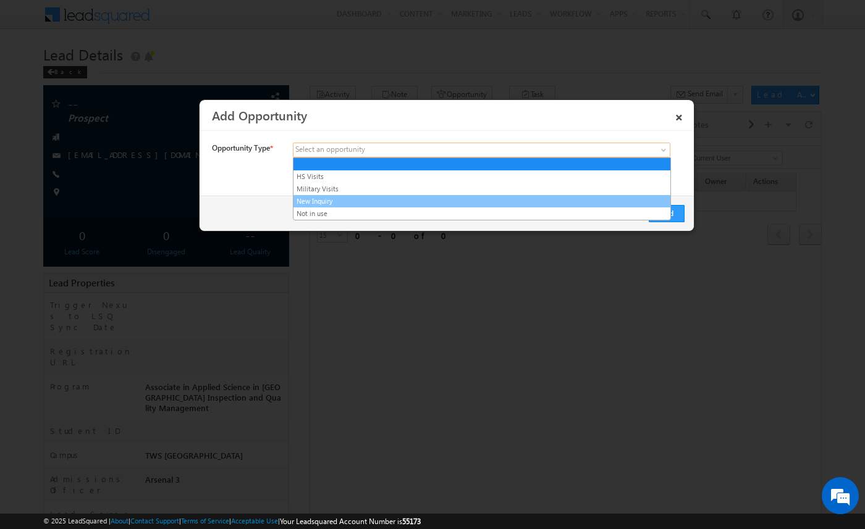
click at [391, 201] on link "New Inquiry" at bounding box center [481, 201] width 377 height 11
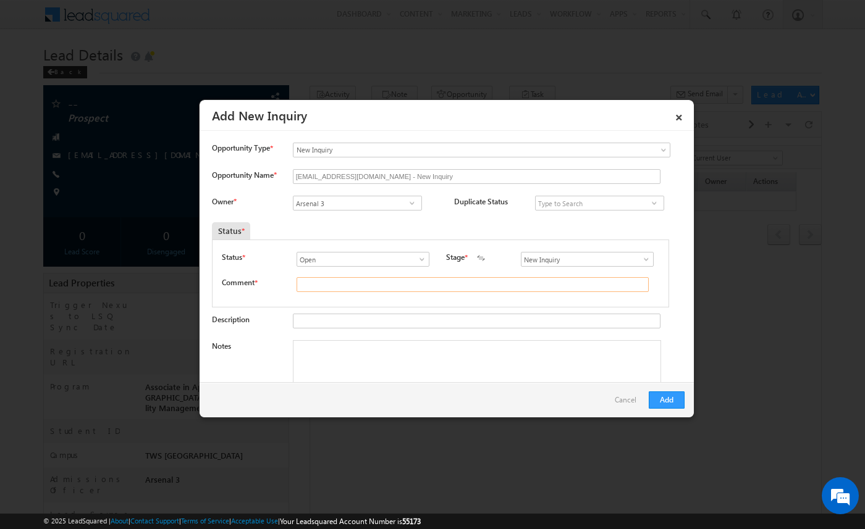
click at [362, 284] on input "text" at bounding box center [473, 284] width 352 height 15
type input "test"
click at [664, 398] on button "Add" at bounding box center [667, 400] width 36 height 17
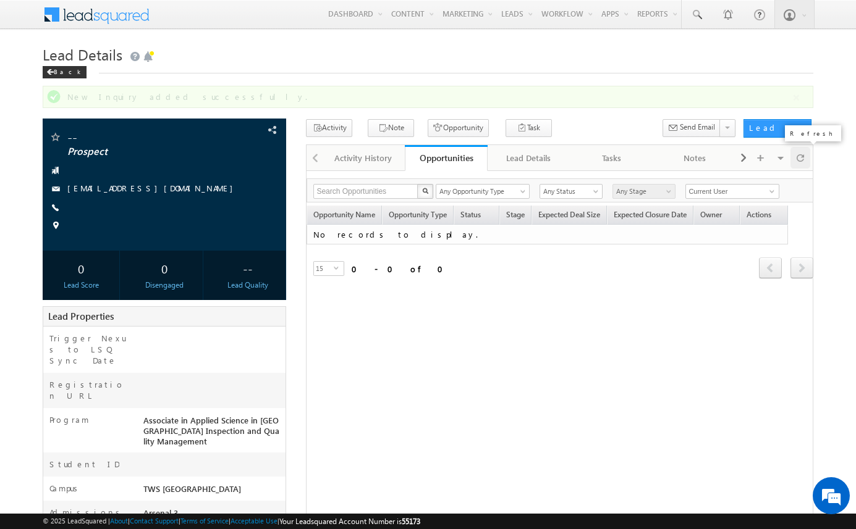
click at [794, 157] on div "Activity History Activity History Opportunities Opportunities Lead Details Lead…" at bounding box center [559, 408] width 507 height 527
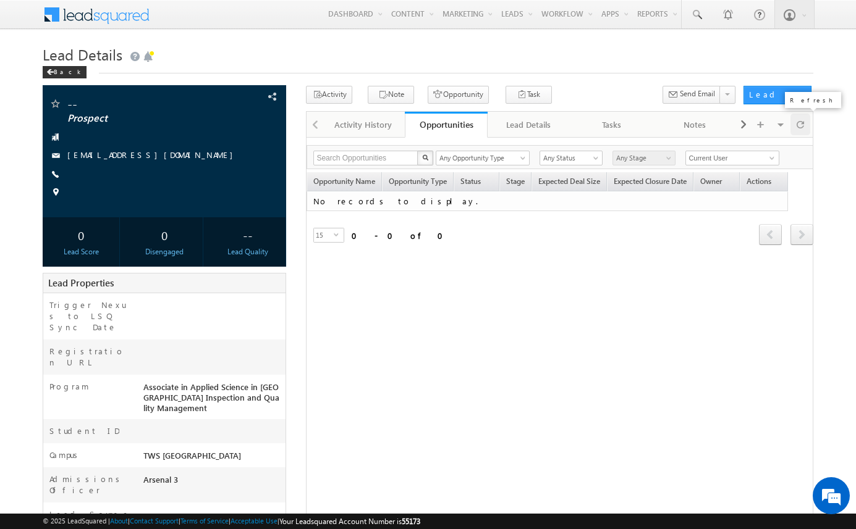
click at [796, 129] on span at bounding box center [799, 125] width 7 height 22
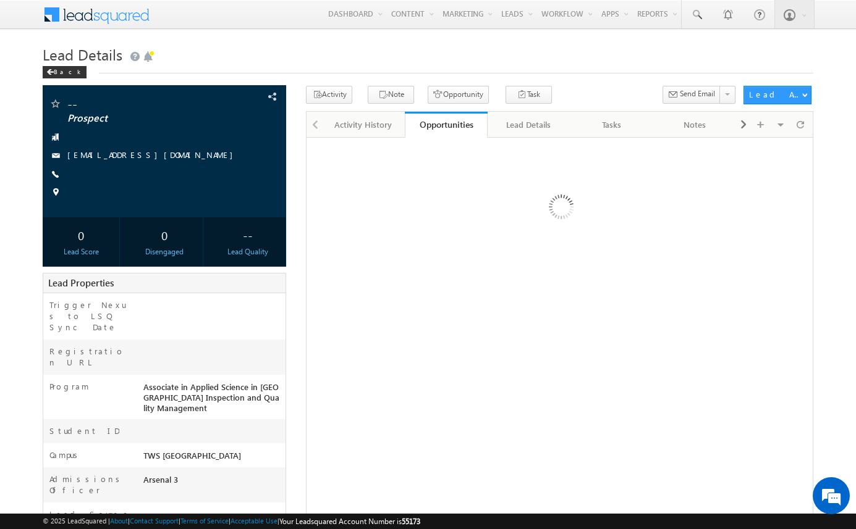
click at [570, 92] on div "Activity Note Opportunity Task" at bounding box center [521, 97] width 431 height 23
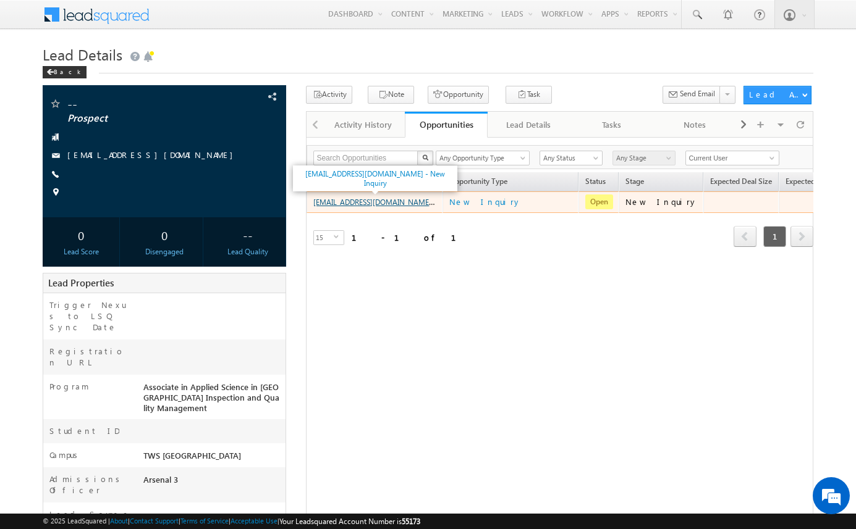
click at [395, 204] on link "amartha+test91225dalaaswi@arsenalstudios.com - New Inquiry" at bounding box center [395, 201] width 164 height 11
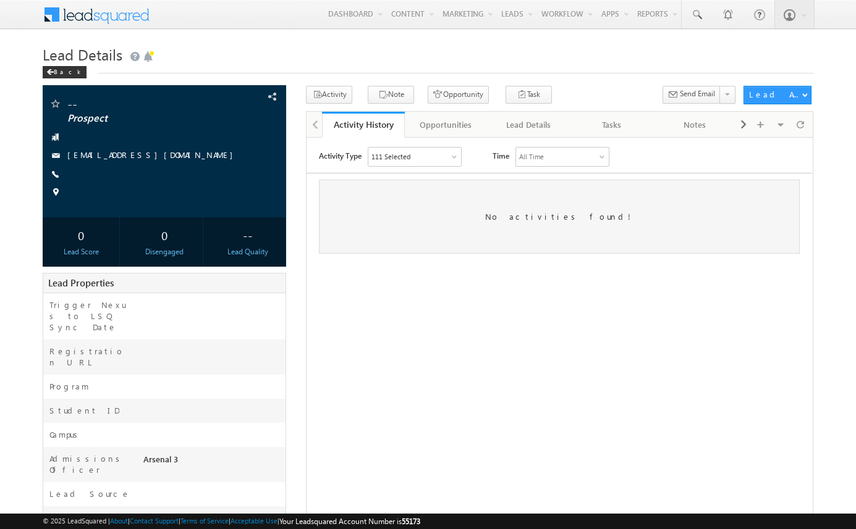
click at [377, 57] on h1 "Lead Details" at bounding box center [428, 53] width 770 height 24
click at [369, 57] on h1 "Lead Details" at bounding box center [428, 53] width 770 height 24
click at [273, 282] on span at bounding box center [274, 283] width 14 height 14
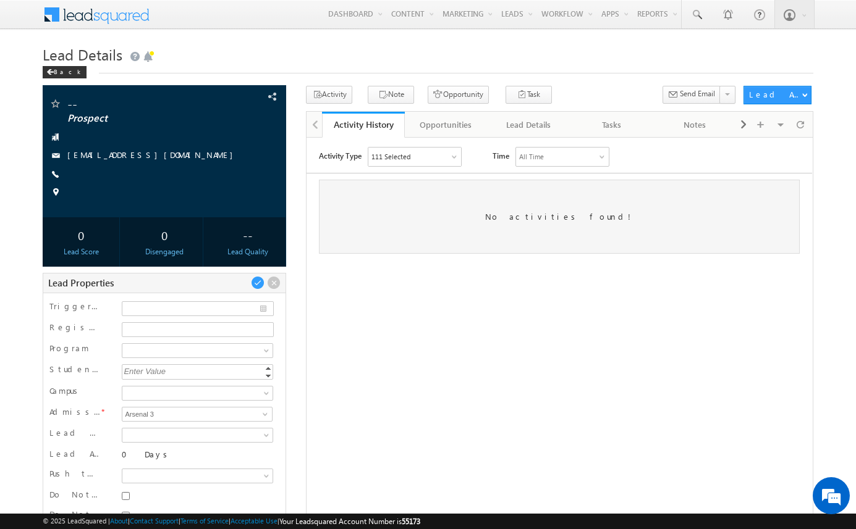
scroll to position [140, 0]
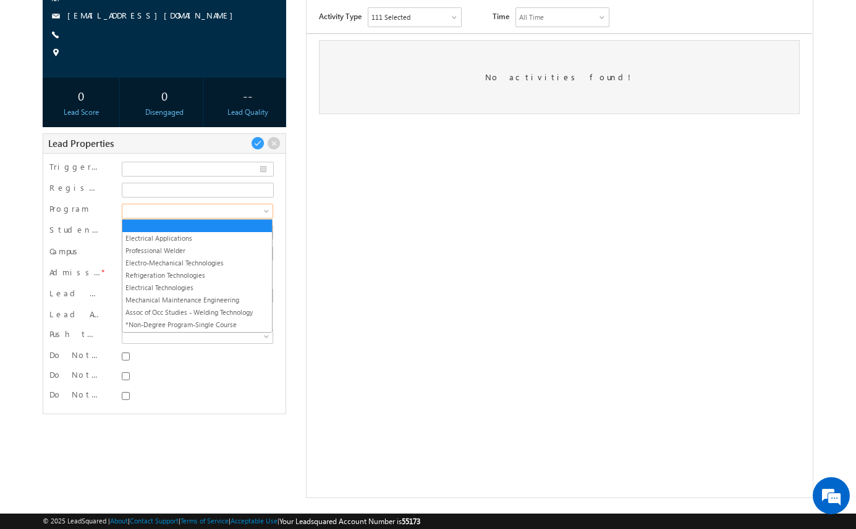
click at [263, 209] on span at bounding box center [268, 214] width 10 height 10
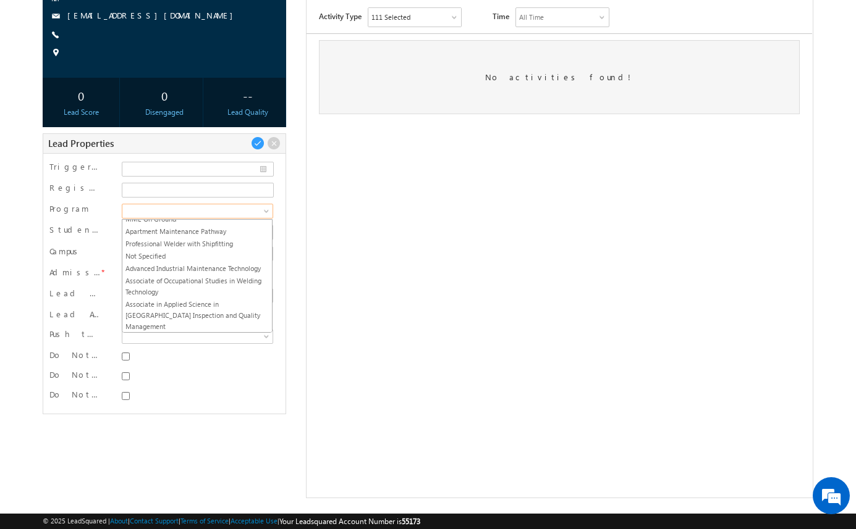
scroll to position [520, 0]
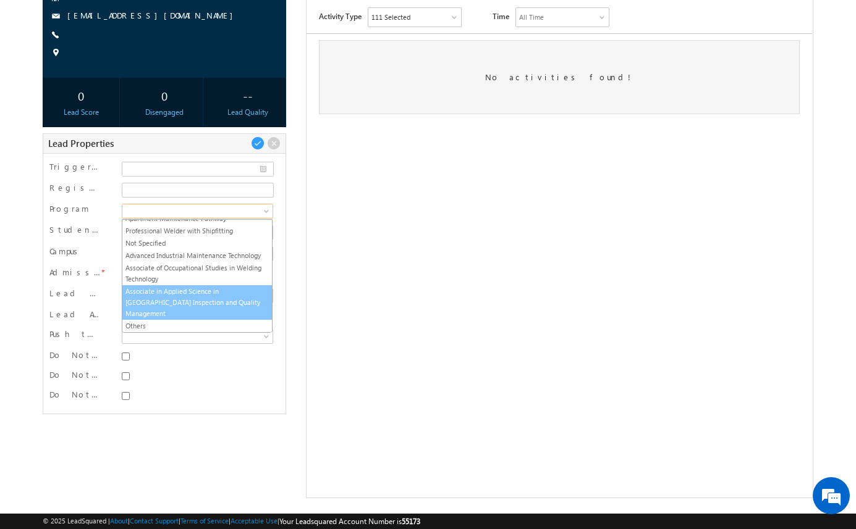
click at [235, 304] on link "Associate in Applied Science in [GEOGRAPHIC_DATA] Inspection and Quality Manage…" at bounding box center [196, 302] width 149 height 33
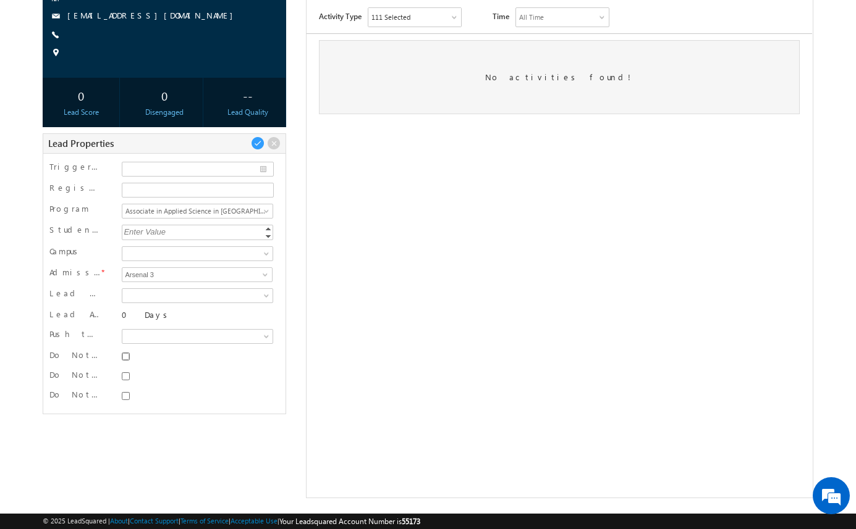
click at [126, 360] on input "Do Not SMS" at bounding box center [126, 357] width 8 height 8
checkbox input "true"
click at [122, 377] on input "Do Not Email" at bounding box center [126, 377] width 8 height 8
checkbox input "true"
click at [126, 395] on input "Do Not Call" at bounding box center [126, 396] width 8 height 8
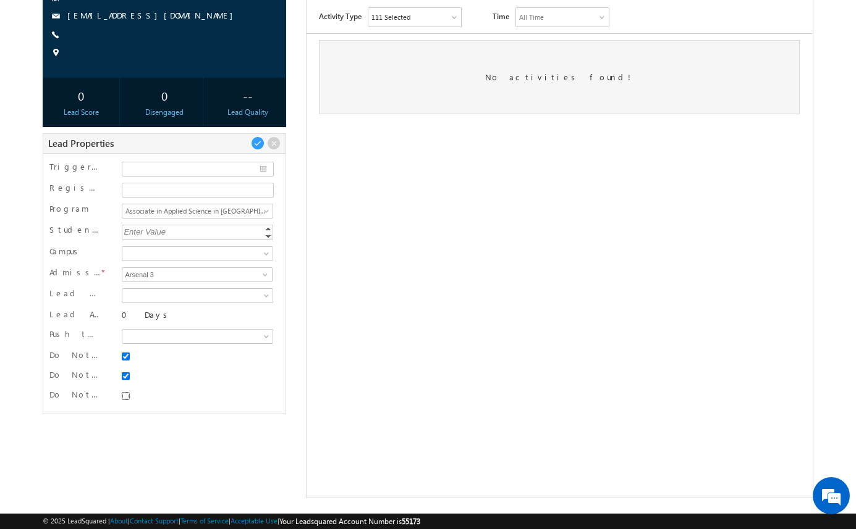
checkbox input "true"
click at [259, 144] on span at bounding box center [258, 144] width 14 height 14
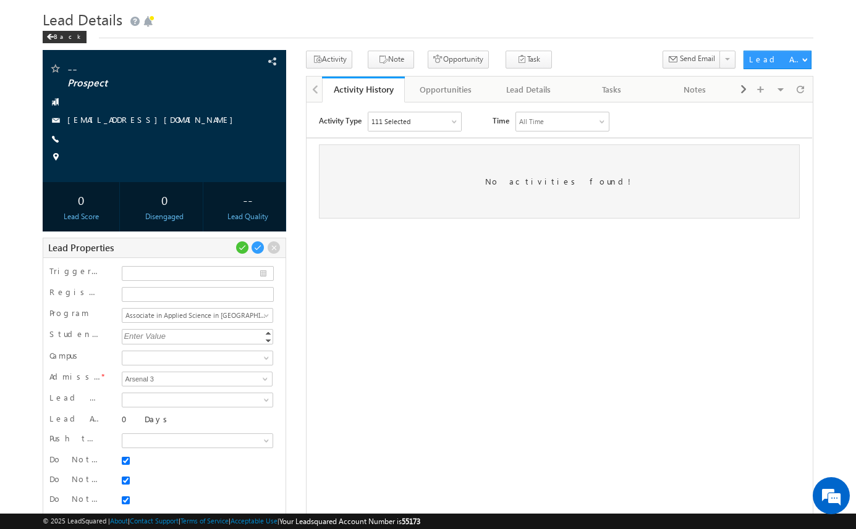
click at [297, 130] on div "-- Prospect" at bounding box center [428, 327] width 770 height 552
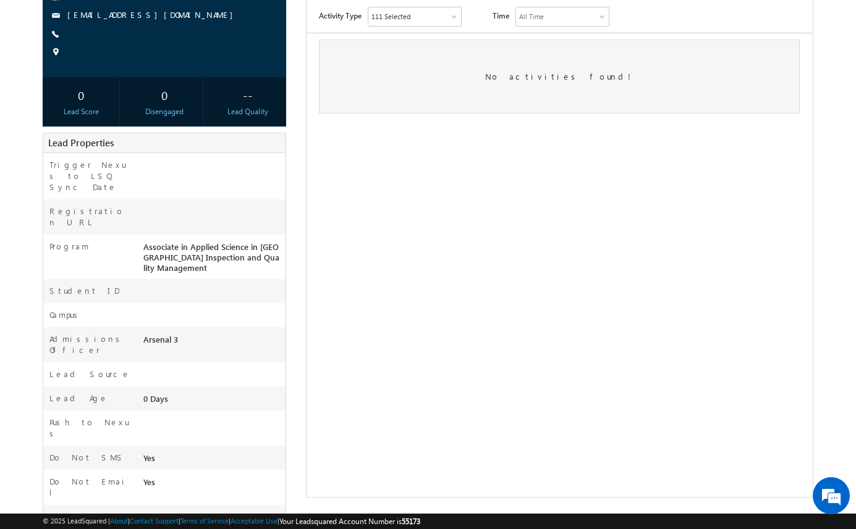
scroll to position [0, 0]
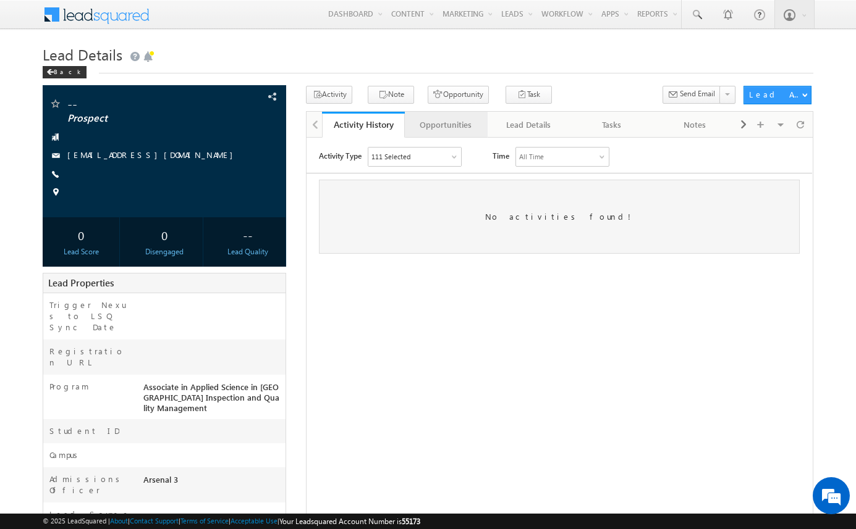
click at [449, 120] on div "Opportunities" at bounding box center [446, 124] width 62 height 15
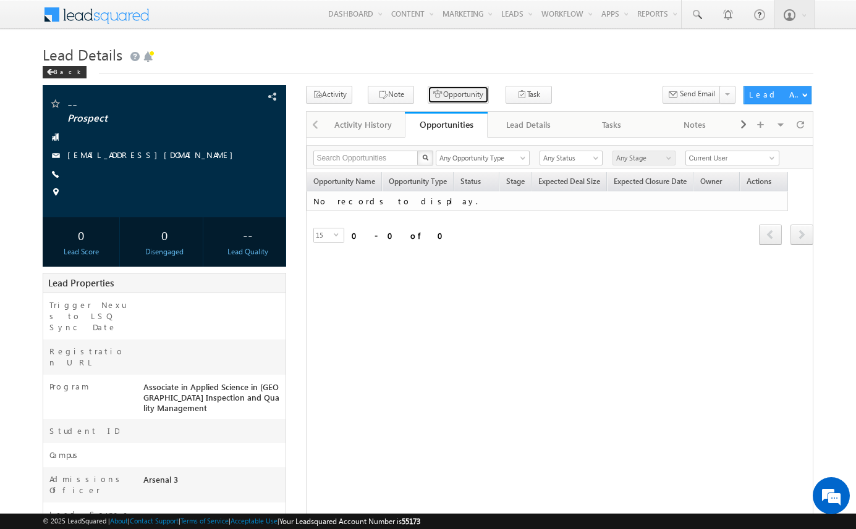
click at [435, 95] on button "Opportunity" at bounding box center [457, 95] width 61 height 18
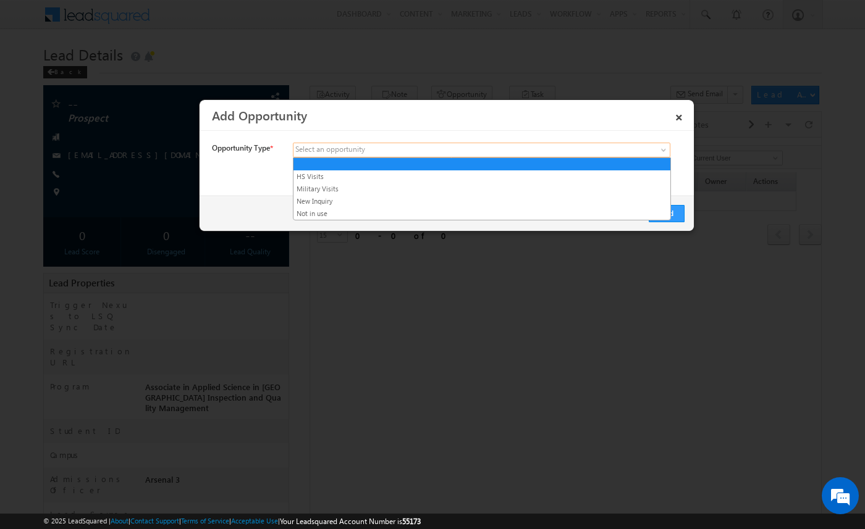
click at [396, 148] on span at bounding box center [389, 150] width 193 height 11
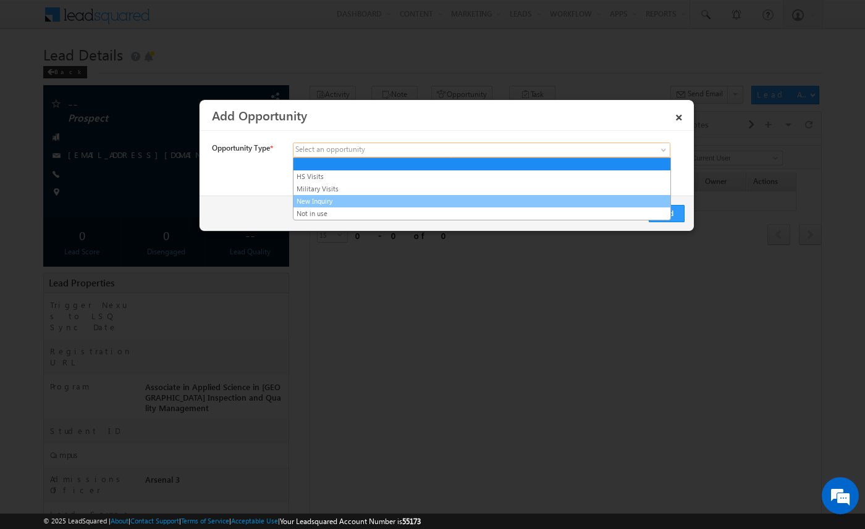
click at [381, 201] on link "New Inquiry" at bounding box center [481, 201] width 377 height 11
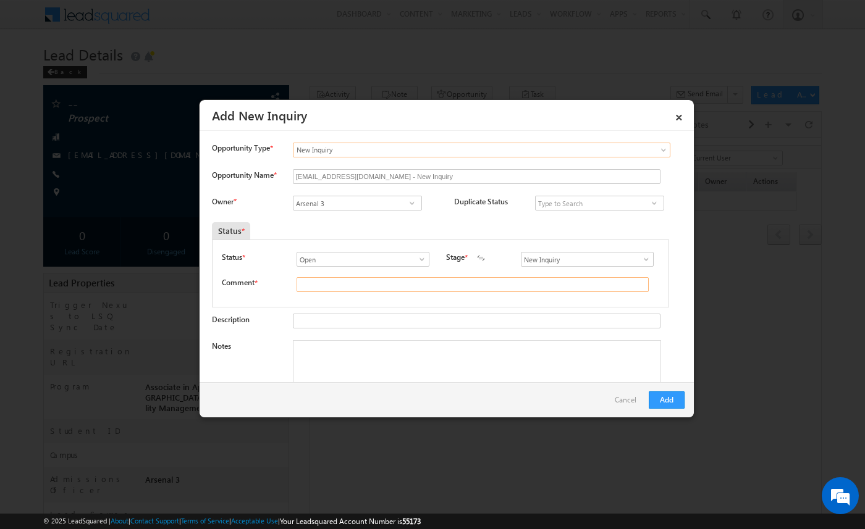
click at [351, 284] on input "text" at bounding box center [473, 284] width 352 height 15
type input "test"
click at [674, 398] on button "Add" at bounding box center [667, 400] width 36 height 17
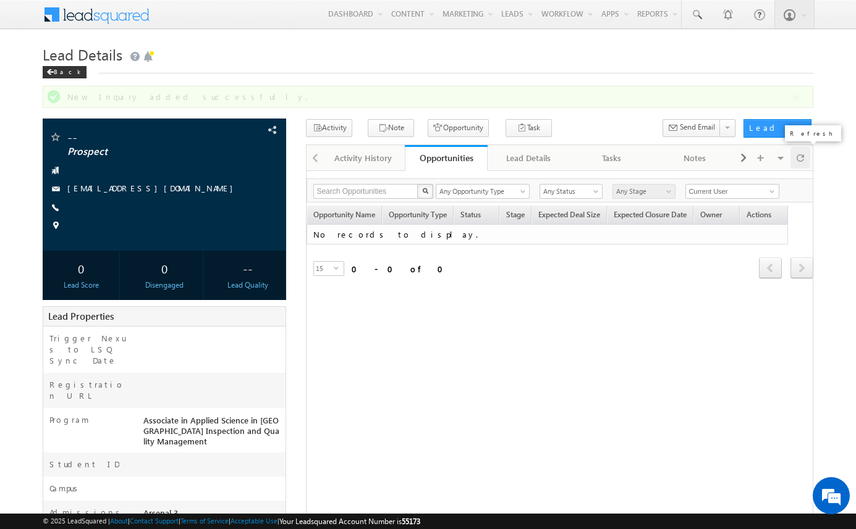
click at [801, 159] on span at bounding box center [799, 158] width 7 height 22
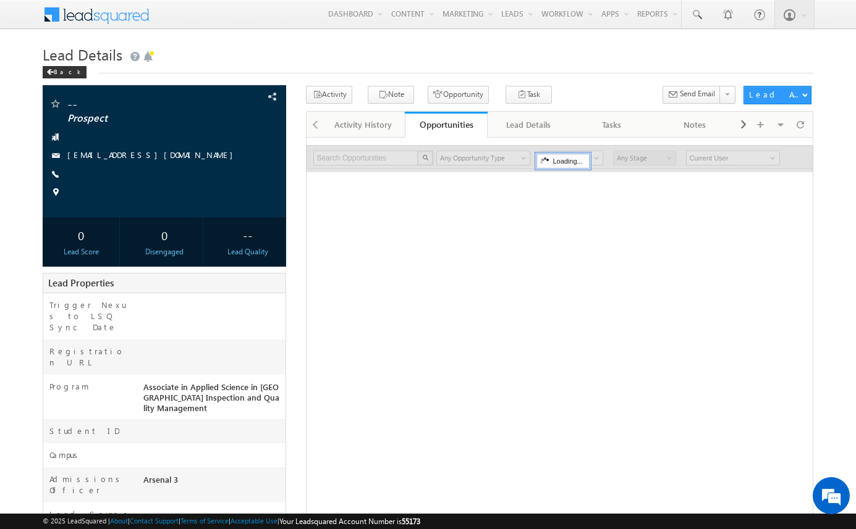
click at [825, 150] on body "Menu Arsenal 3 arsen alstu dios3 @stra tatec h.com" at bounding box center [428, 344] width 856 height 688
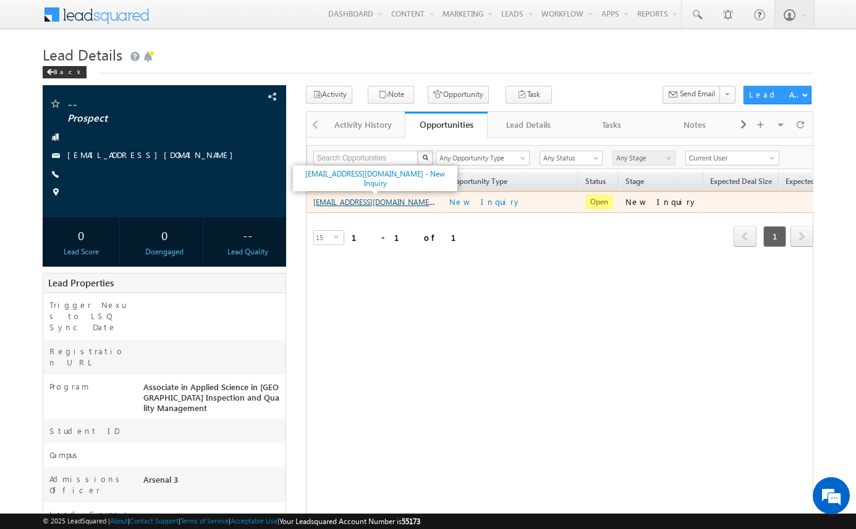
click at [418, 203] on link "amartha+test91225dalaaswi2@arsenalstudios.com - New Inquiry" at bounding box center [395, 201] width 164 height 11
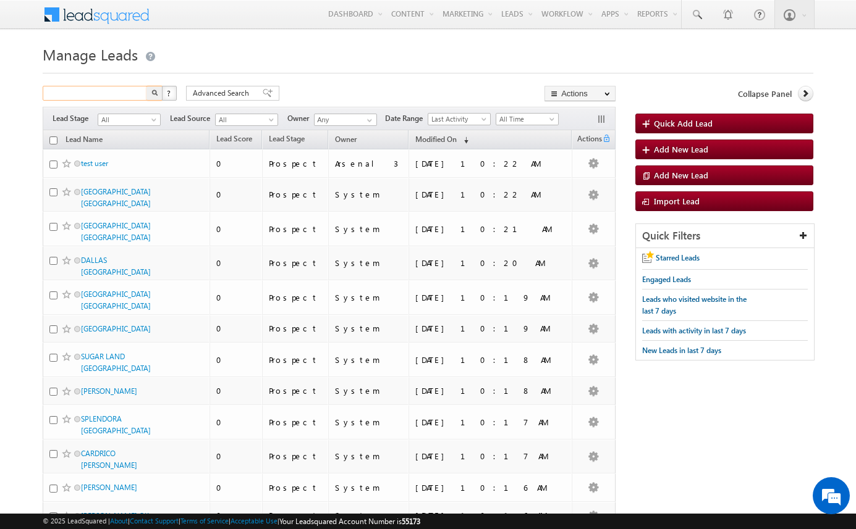
click at [106, 88] on input "text" at bounding box center [96, 93] width 106 height 15
paste input "[EMAIL_ADDRESS][DOMAIN_NAME]"
type input "[EMAIL_ADDRESS][DOMAIN_NAME]"
click at [146, 86] on button "button" at bounding box center [154, 93] width 16 height 15
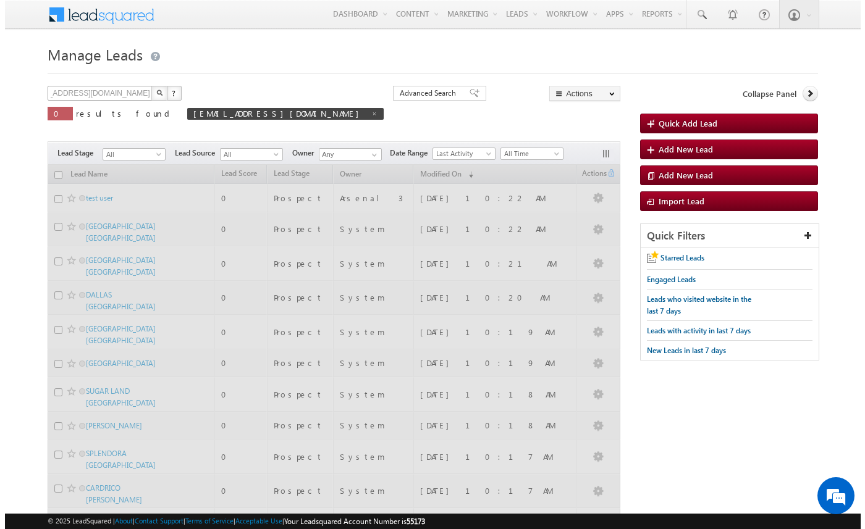
scroll to position [0, 0]
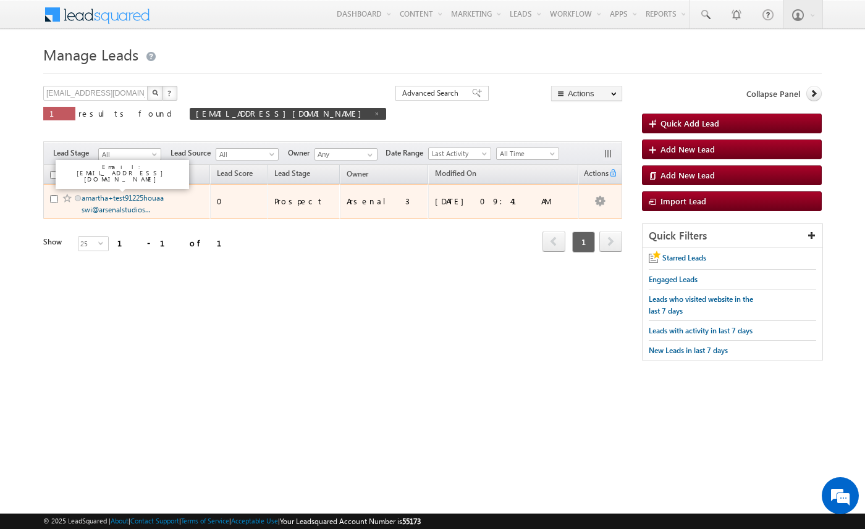
click at [107, 204] on link "amartha+test91225houaaswi@arsenalstudios..." at bounding box center [123, 203] width 82 height 21
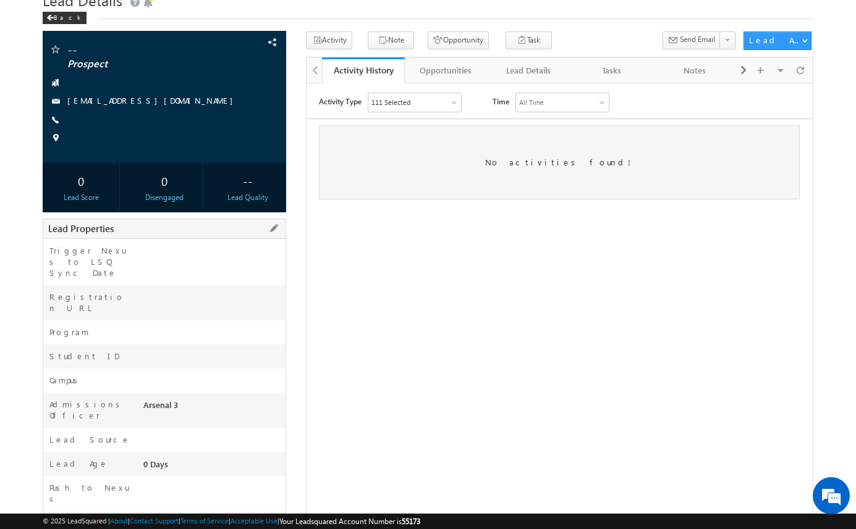
scroll to position [140, 0]
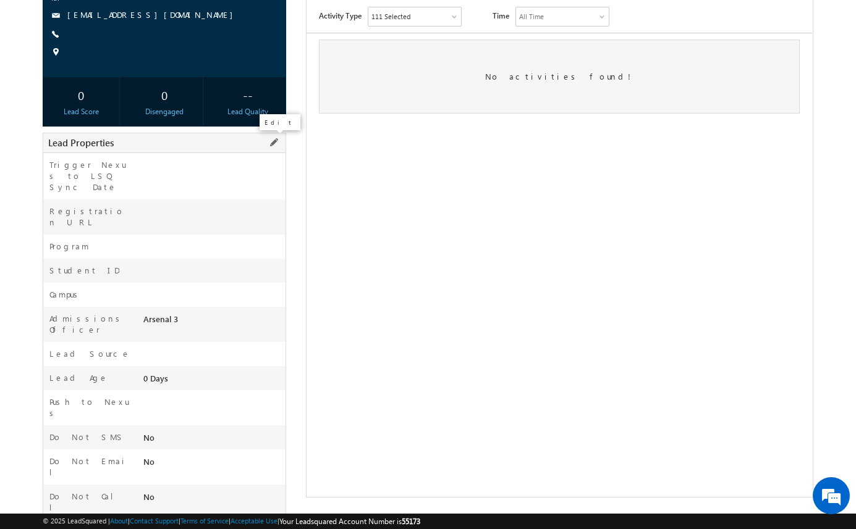
click at [274, 138] on span at bounding box center [274, 143] width 14 height 14
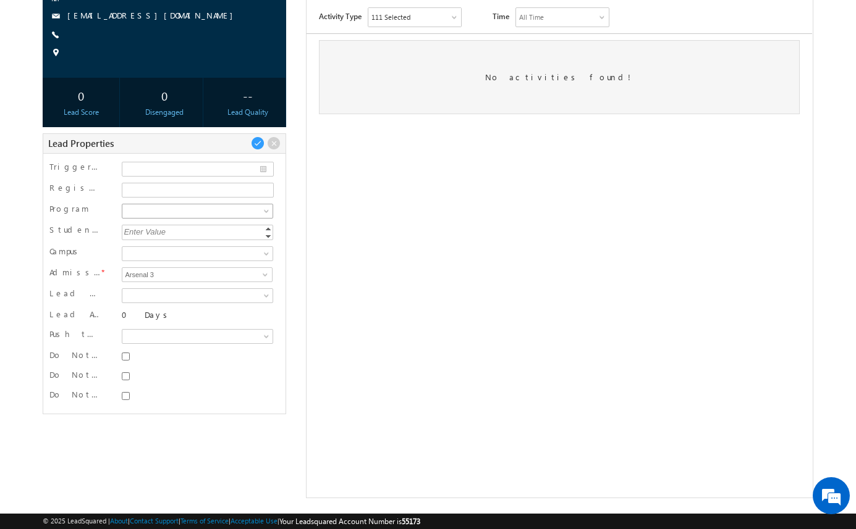
click at [222, 214] on span at bounding box center [195, 211] width 147 height 11
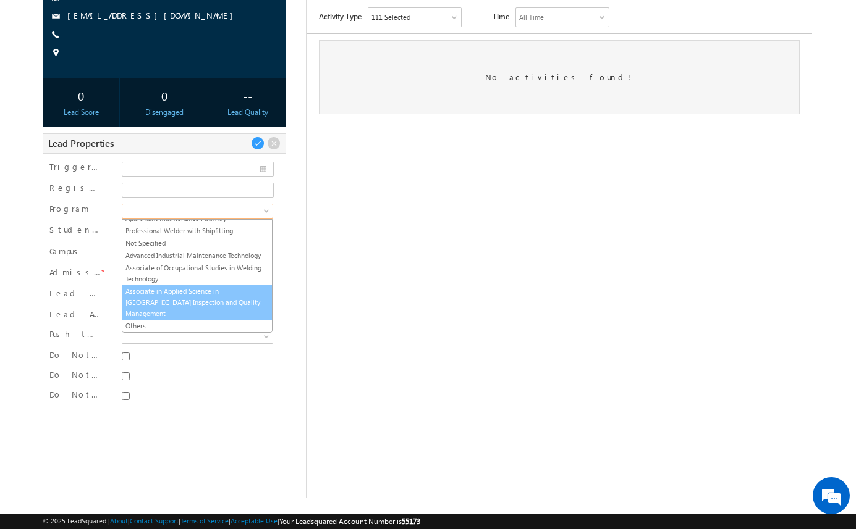
click at [208, 304] on link "Associate in Applied Science in [GEOGRAPHIC_DATA] Inspection and Quality Manage…" at bounding box center [196, 302] width 149 height 33
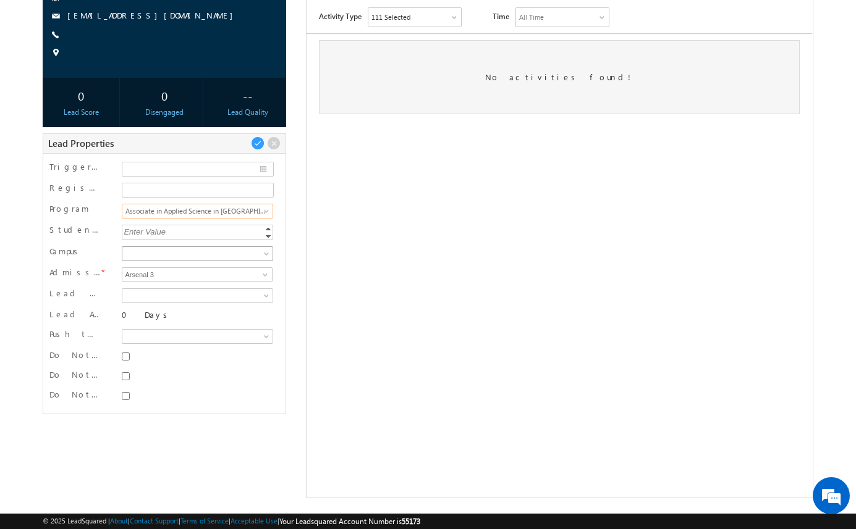
click at [211, 251] on span at bounding box center [195, 253] width 147 height 11
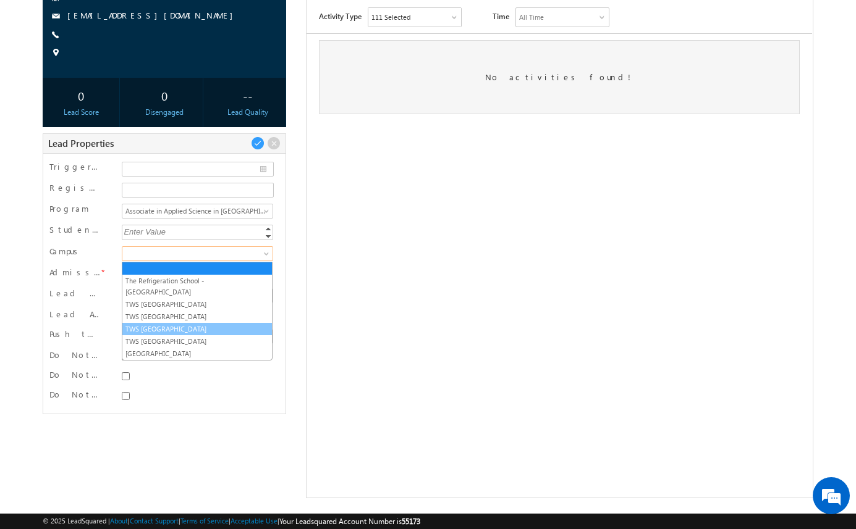
click at [202, 324] on link "TWS [GEOGRAPHIC_DATA]" at bounding box center [196, 329] width 149 height 11
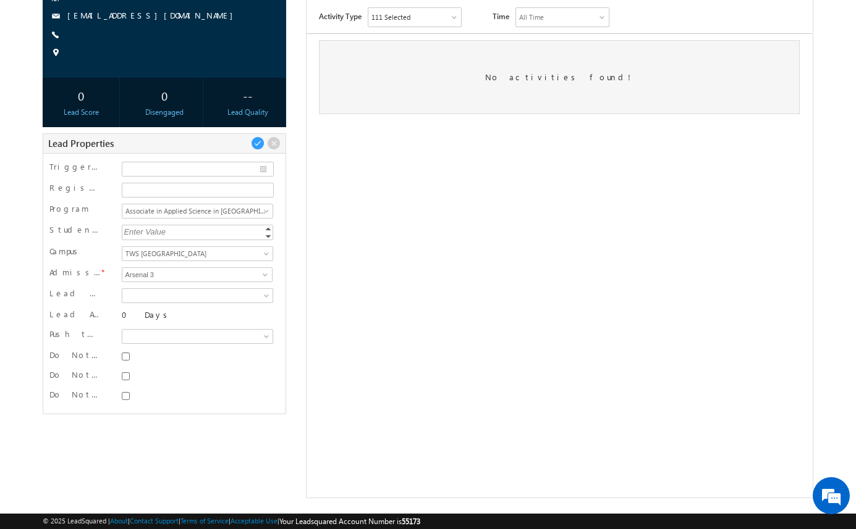
click at [130, 354] on div at bounding box center [197, 356] width 150 height 12
click at [126, 360] on input "Do Not SMS" at bounding box center [126, 357] width 8 height 8
checkbox input "true"
click at [127, 377] on input "Do Not Email" at bounding box center [126, 377] width 8 height 8
checkbox input "true"
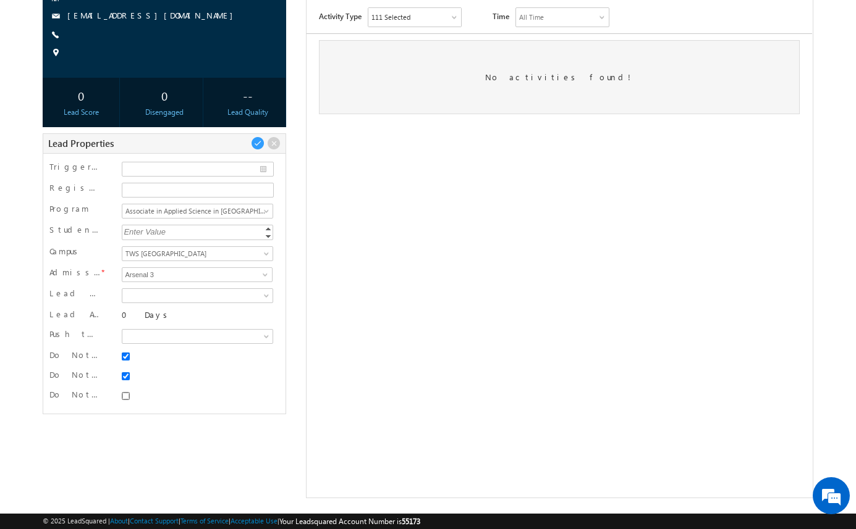
click at [127, 395] on input "Do Not Call" at bounding box center [126, 396] width 8 height 8
checkbox input "true"
click at [259, 140] on span at bounding box center [258, 145] width 14 height 14
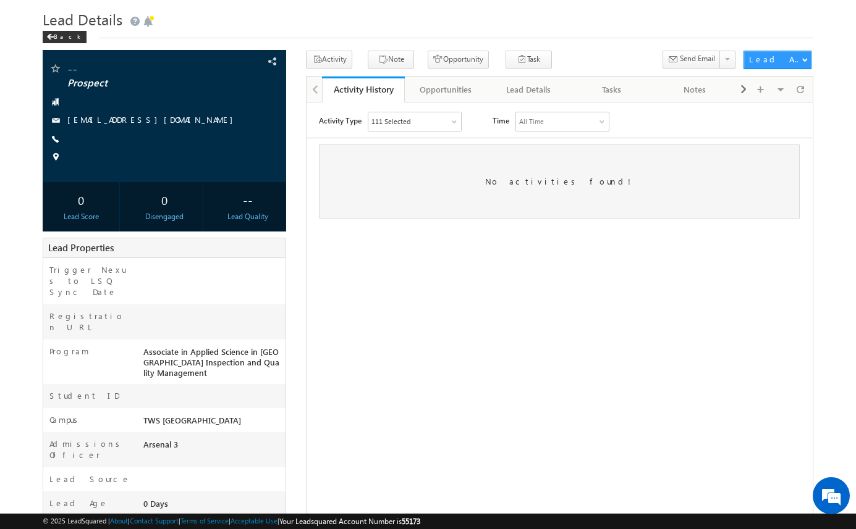
click at [305, 156] on div "-- Prospect [EMAIL_ADDRESS][DOMAIN_NAME]" at bounding box center [428, 352] width 770 height 602
click at [445, 86] on div "Opportunities" at bounding box center [446, 89] width 62 height 15
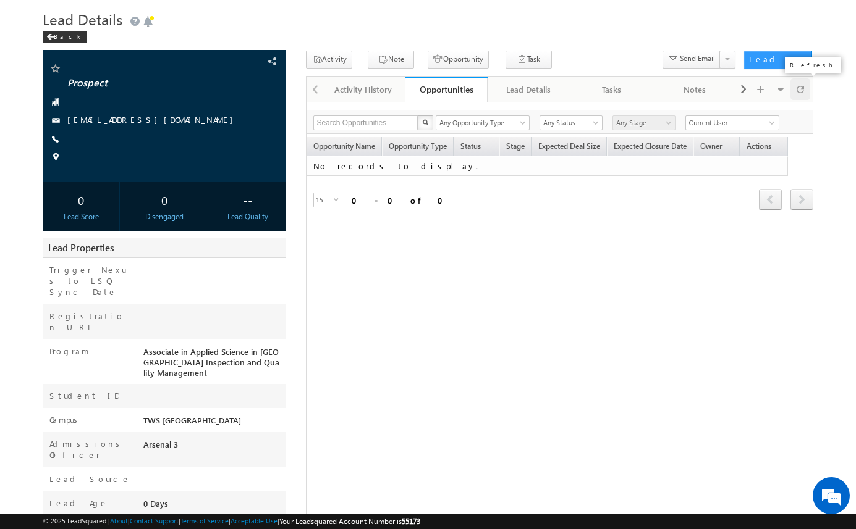
click at [806, 91] on div at bounding box center [800, 89] width 20 height 22
click at [461, 59] on button "Opportunity" at bounding box center [457, 60] width 61 height 18
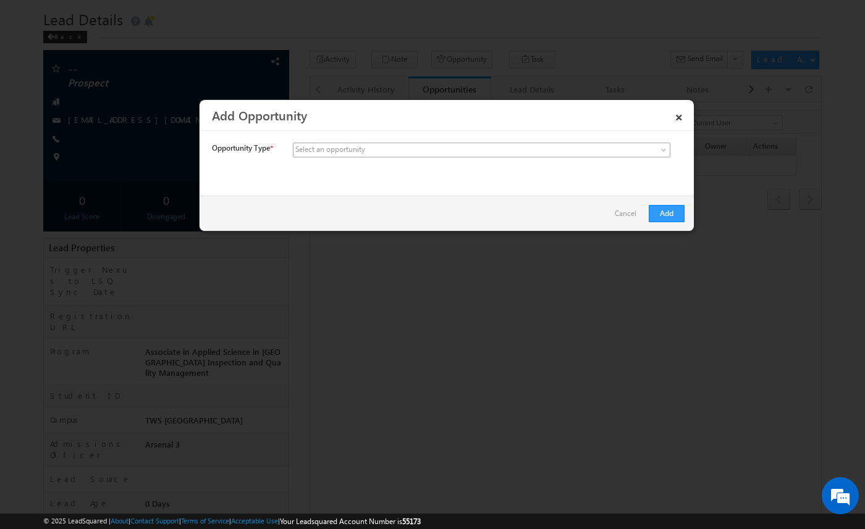
click at [419, 149] on span at bounding box center [389, 150] width 193 height 11
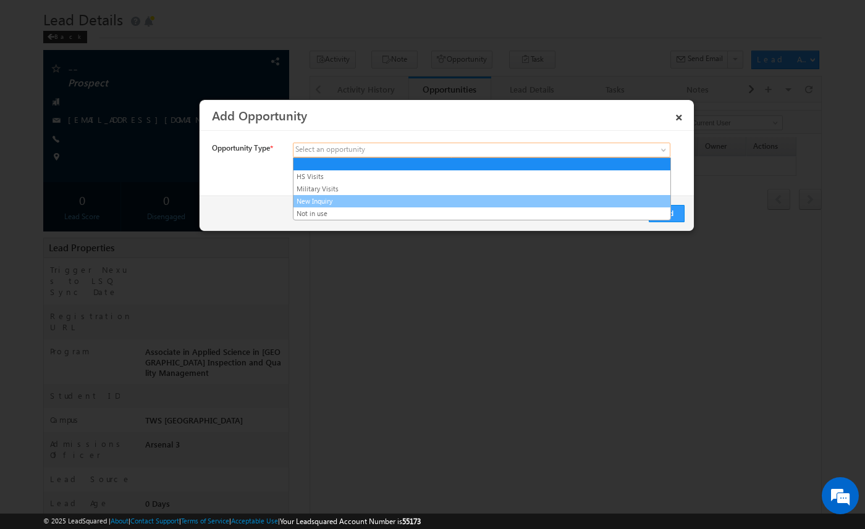
click at [405, 198] on link "New Inquiry" at bounding box center [481, 201] width 377 height 11
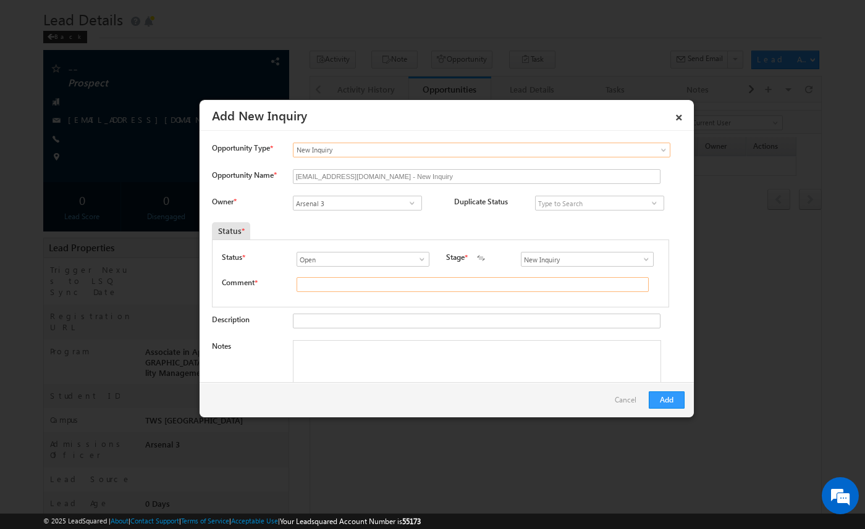
click at [349, 279] on input "text" at bounding box center [473, 284] width 352 height 15
type input "test"
click at [676, 402] on button "Add" at bounding box center [667, 400] width 36 height 17
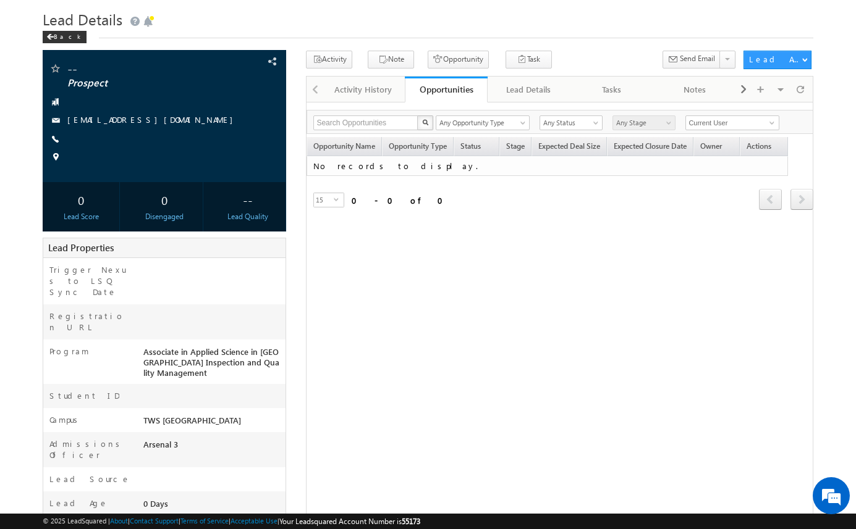
click at [370, 240] on div "Opportunity Name Opportunity Type Status Stage Expected Deal Size Expected Clos…" at bounding box center [559, 191] width 506 height 109
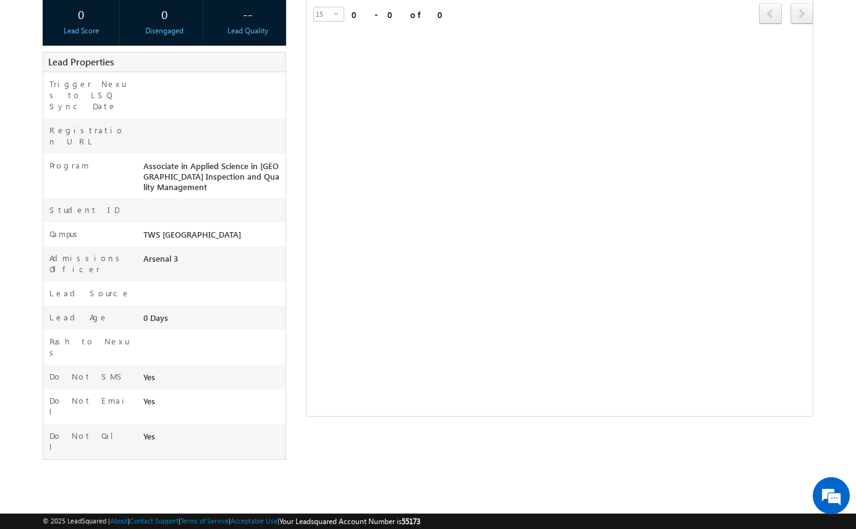
scroll to position [216, 0]
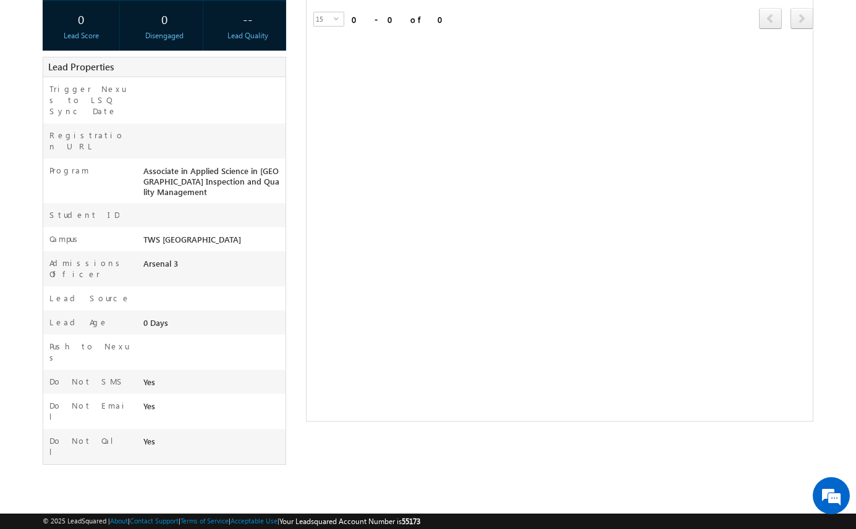
click at [290, 253] on div "-- Prospect [EMAIL_ADDRESS][DOMAIN_NAME]" at bounding box center [428, 171] width 770 height 602
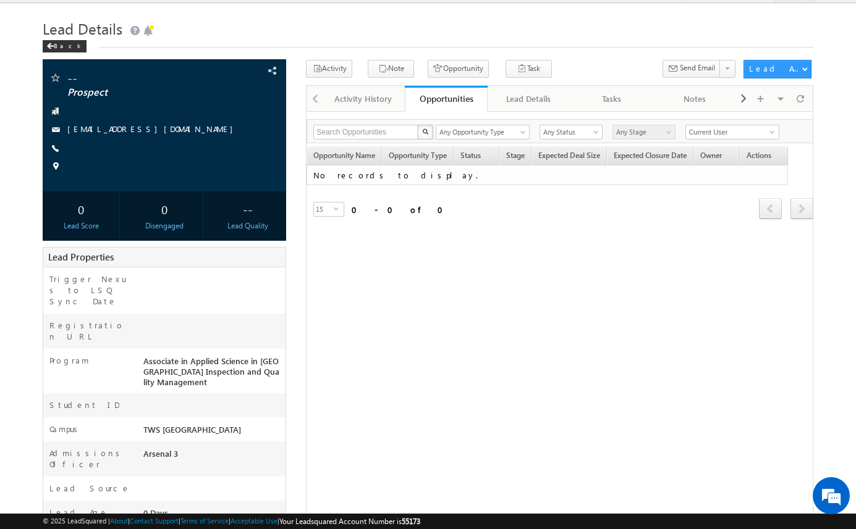
scroll to position [0, 0]
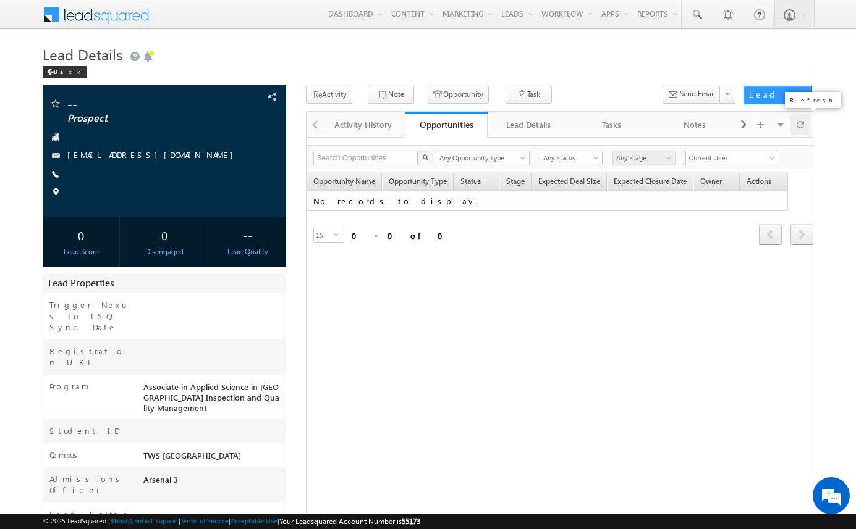
click at [798, 124] on span at bounding box center [799, 125] width 7 height 22
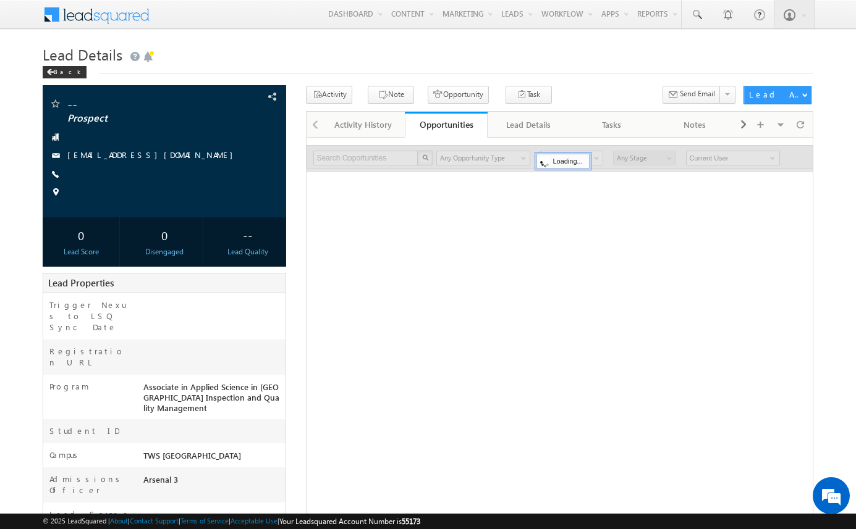
click at [463, 61] on h1 "Lead Details" at bounding box center [428, 53] width 770 height 24
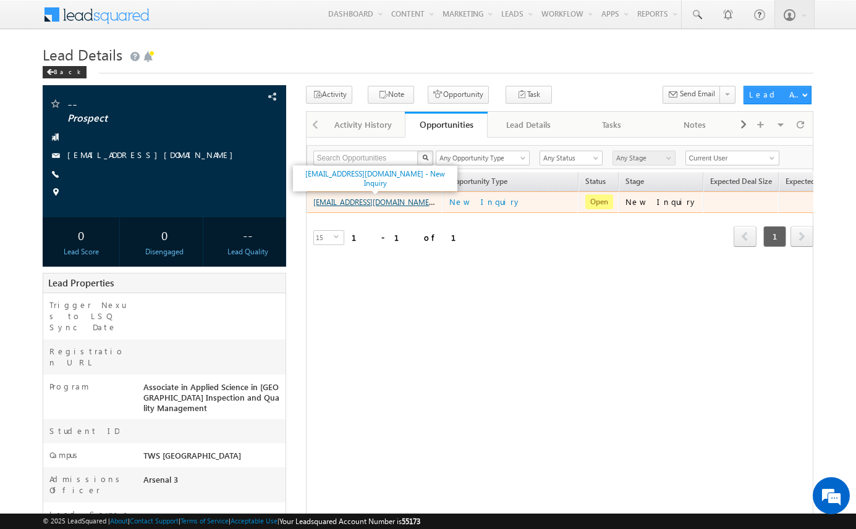
click at [400, 204] on link "[EMAIL_ADDRESS][DOMAIN_NAME] - New Inquiry" at bounding box center [395, 201] width 164 height 11
